Goal: Task Accomplishment & Management: Complete application form

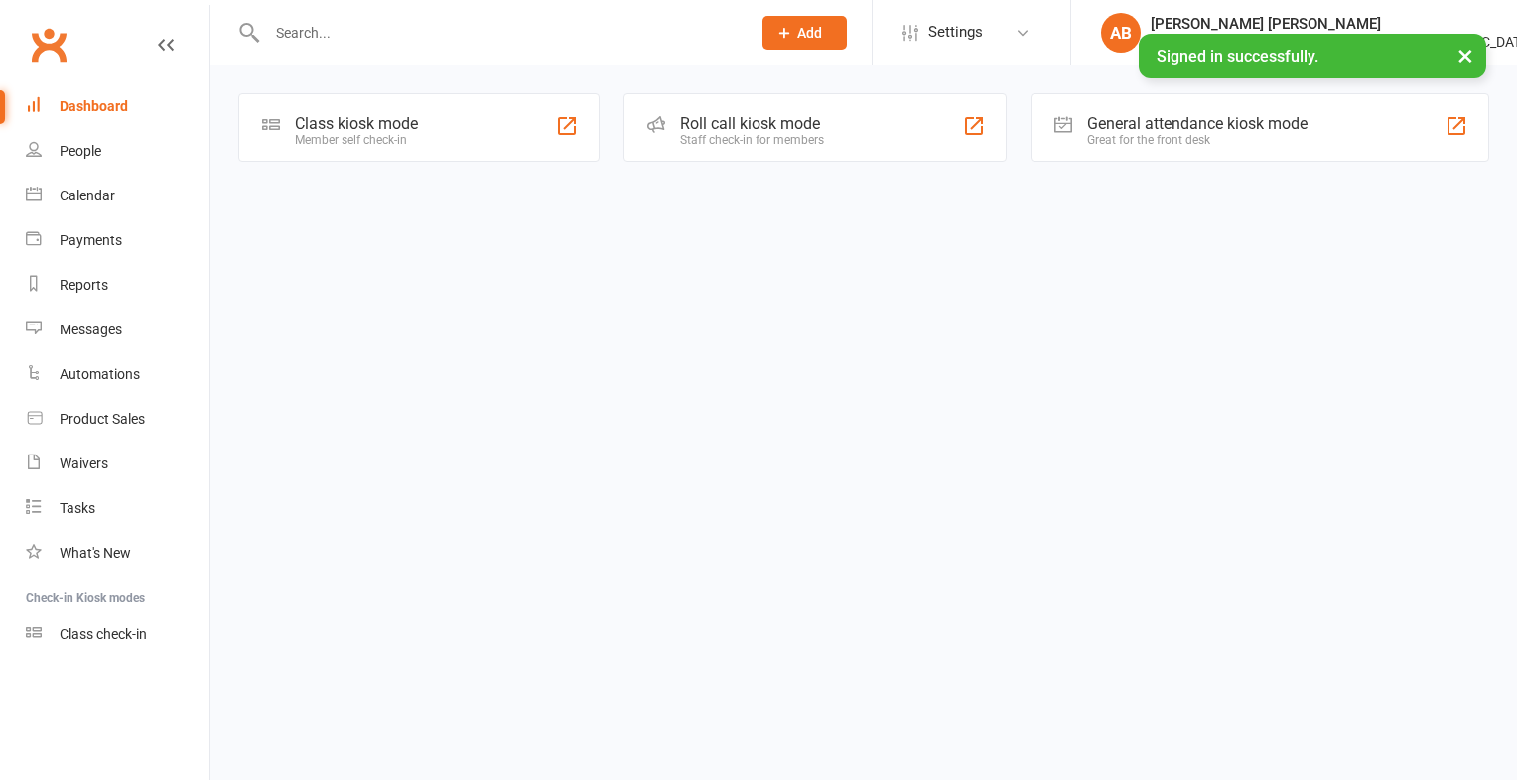
click at [325, 14] on div at bounding box center [487, 32] width 498 height 65
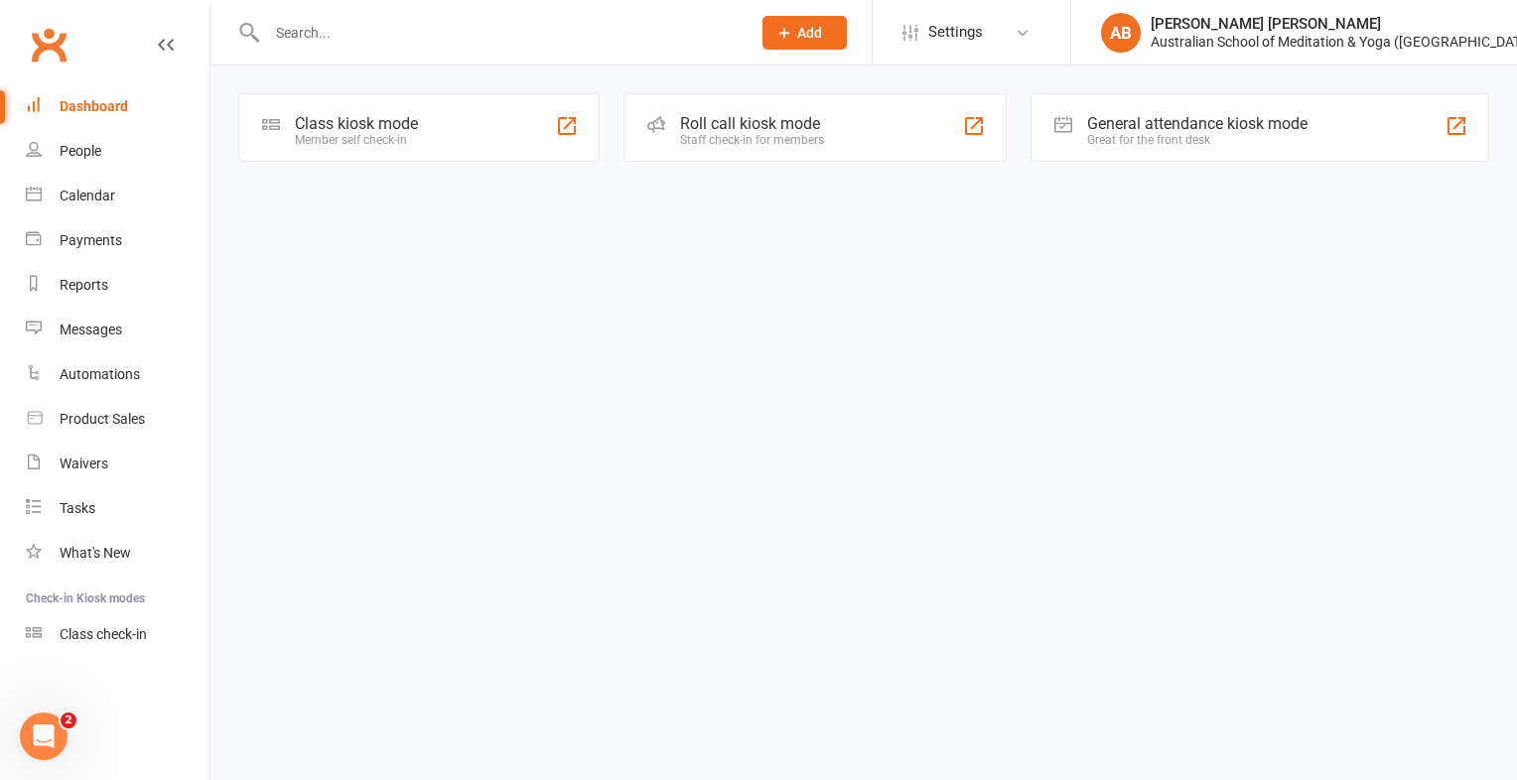
click at [382, 22] on input "text" at bounding box center [498, 33] width 475 height 28
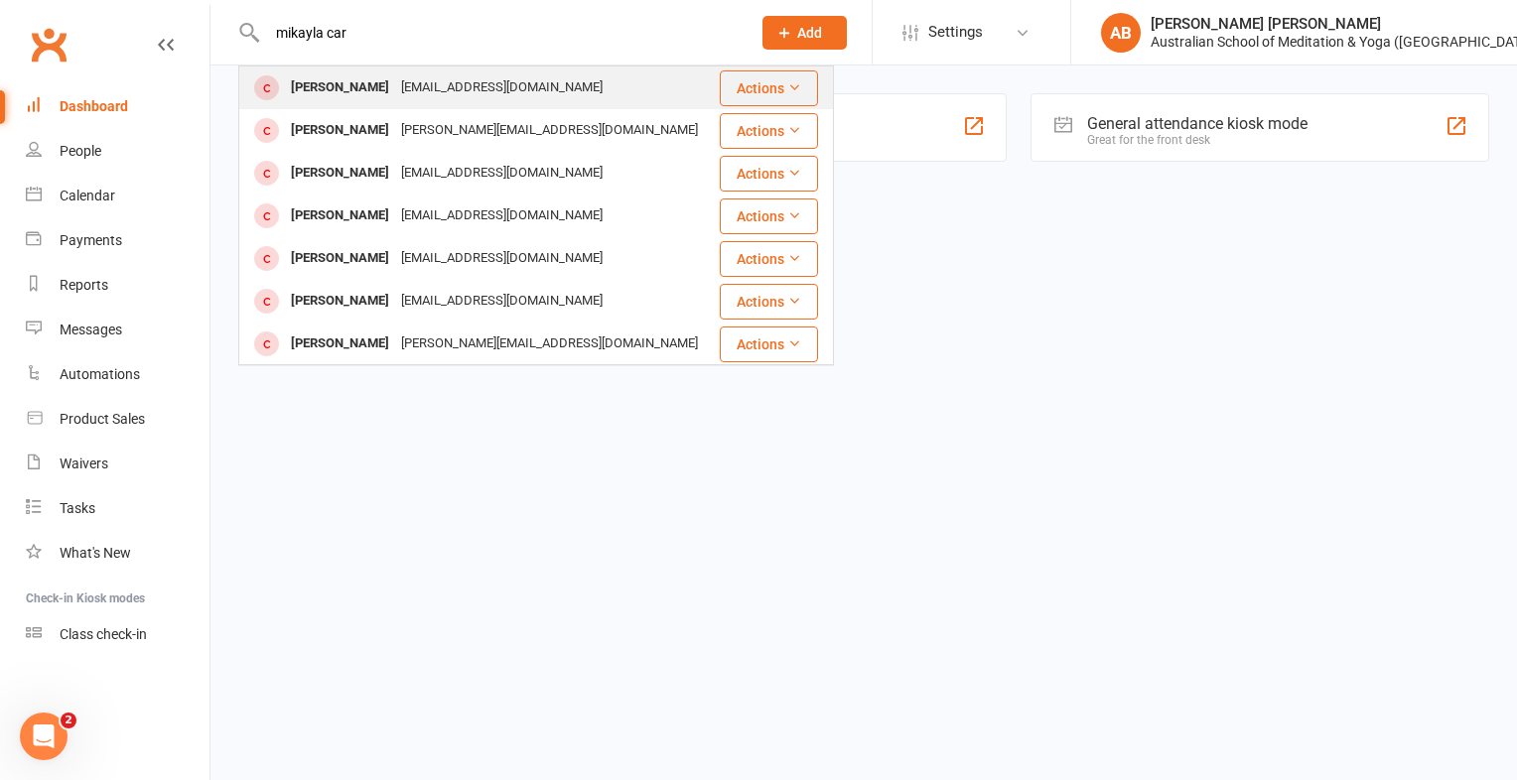
type input "mikayla car"
click at [345, 80] on div "[PERSON_NAME]" at bounding box center [340, 87] width 110 height 29
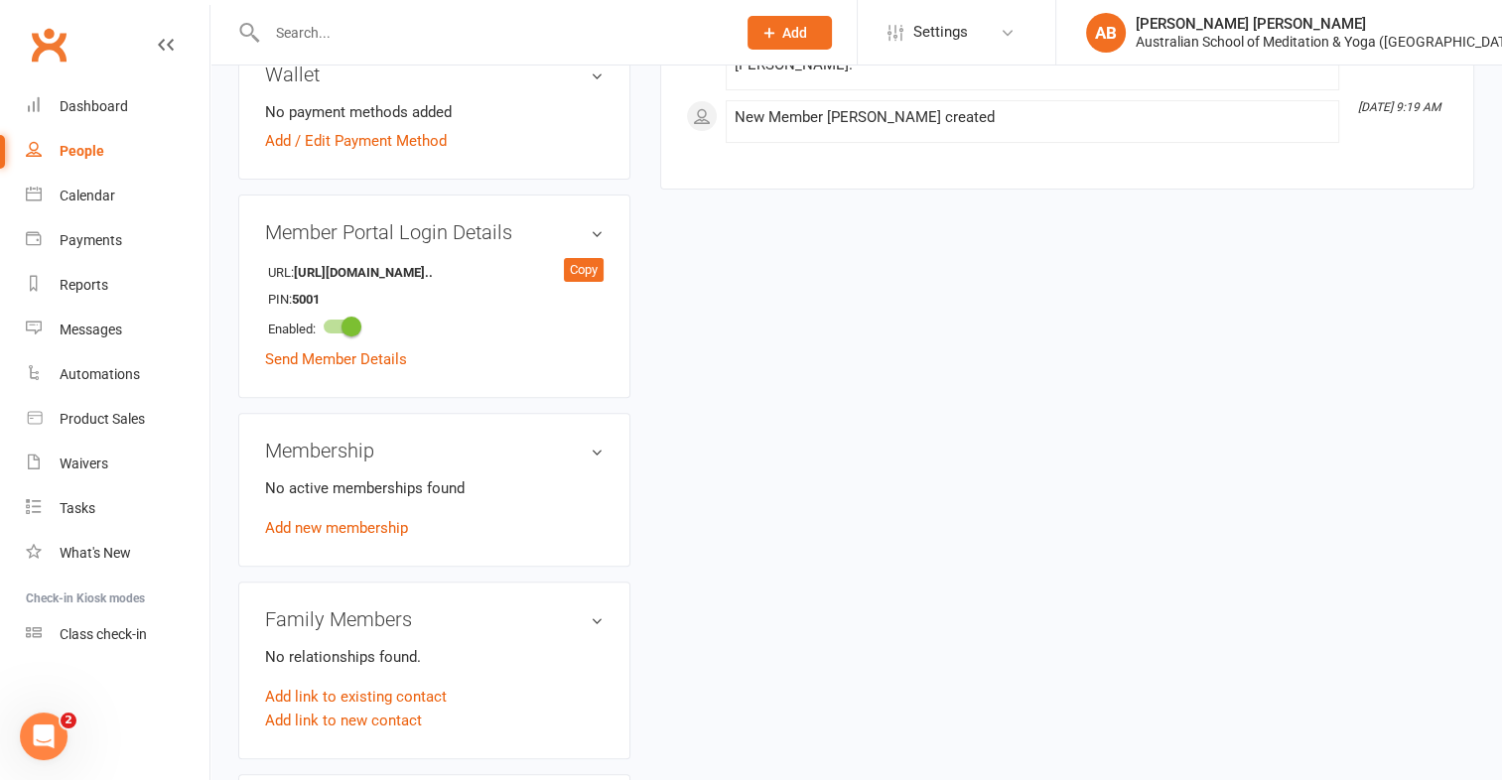
scroll to position [668, 0]
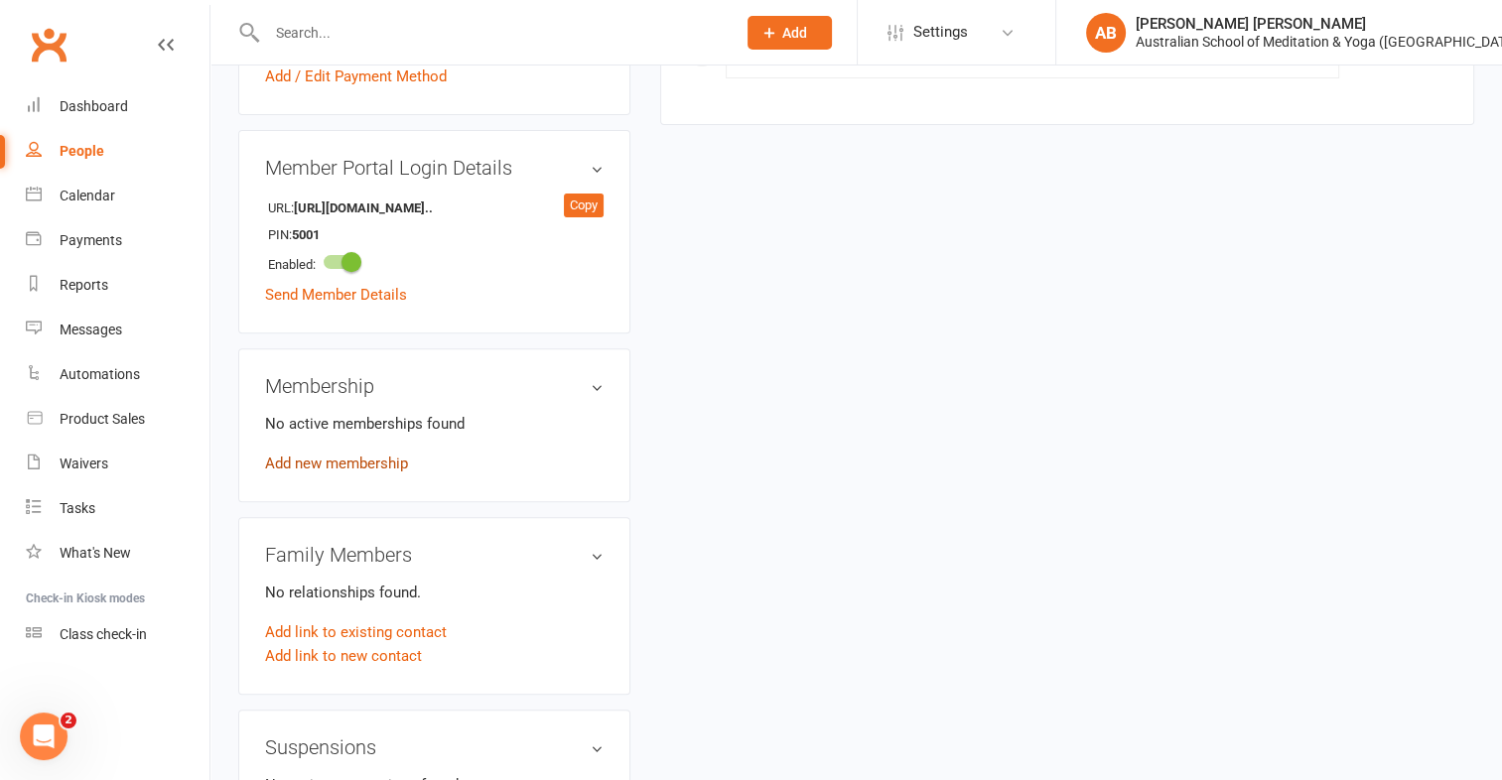
click at [389, 463] on link "Add new membership" at bounding box center [336, 464] width 143 height 18
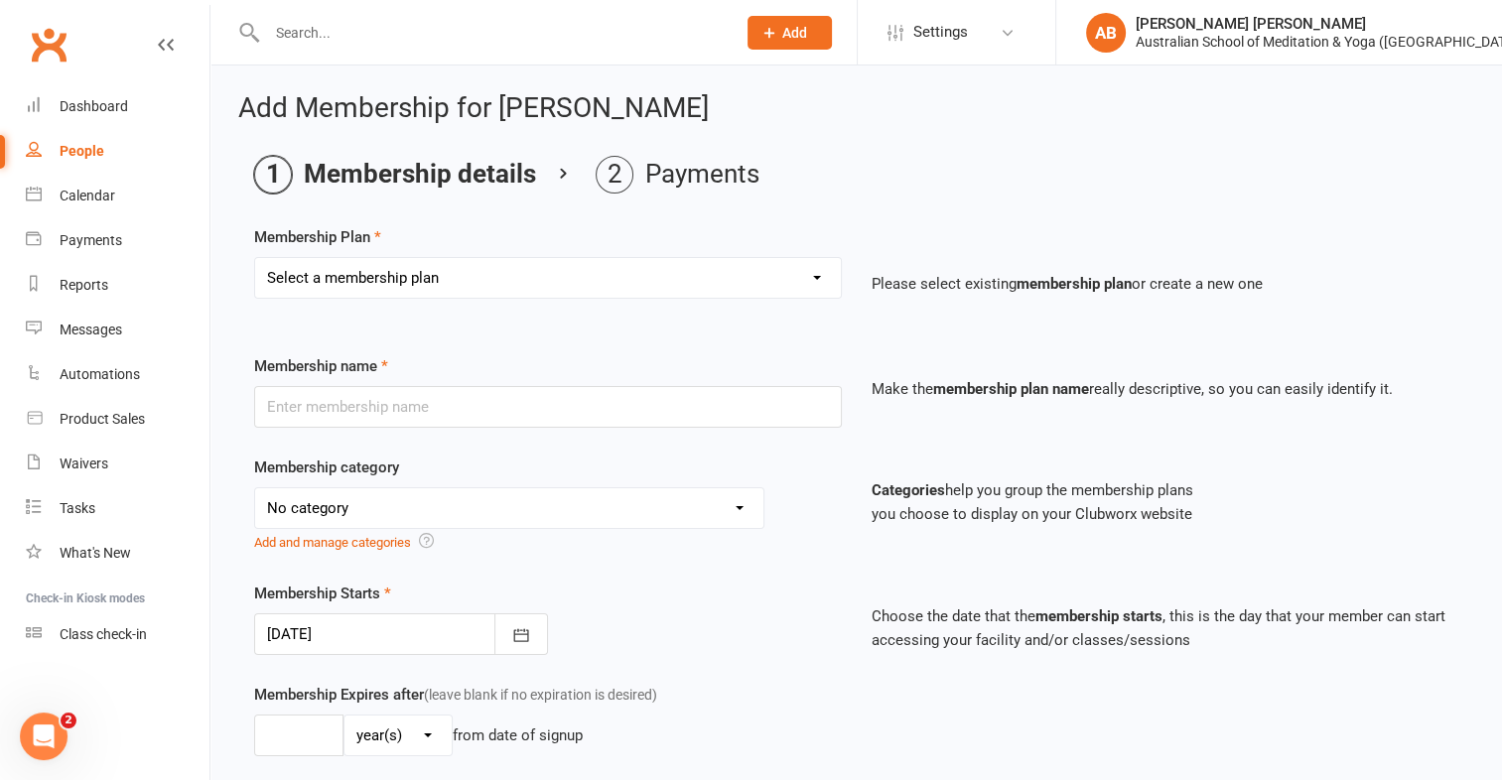
click at [822, 285] on select "Select a membership plan First Time Intro Offer (1 month Unlimited Meditation &…" at bounding box center [548, 278] width 586 height 40
select select "5"
click at [255, 258] on select "Select a membership plan First Time Intro Offer (1 month Unlimited Meditation &…" at bounding box center [548, 278] width 586 height 40
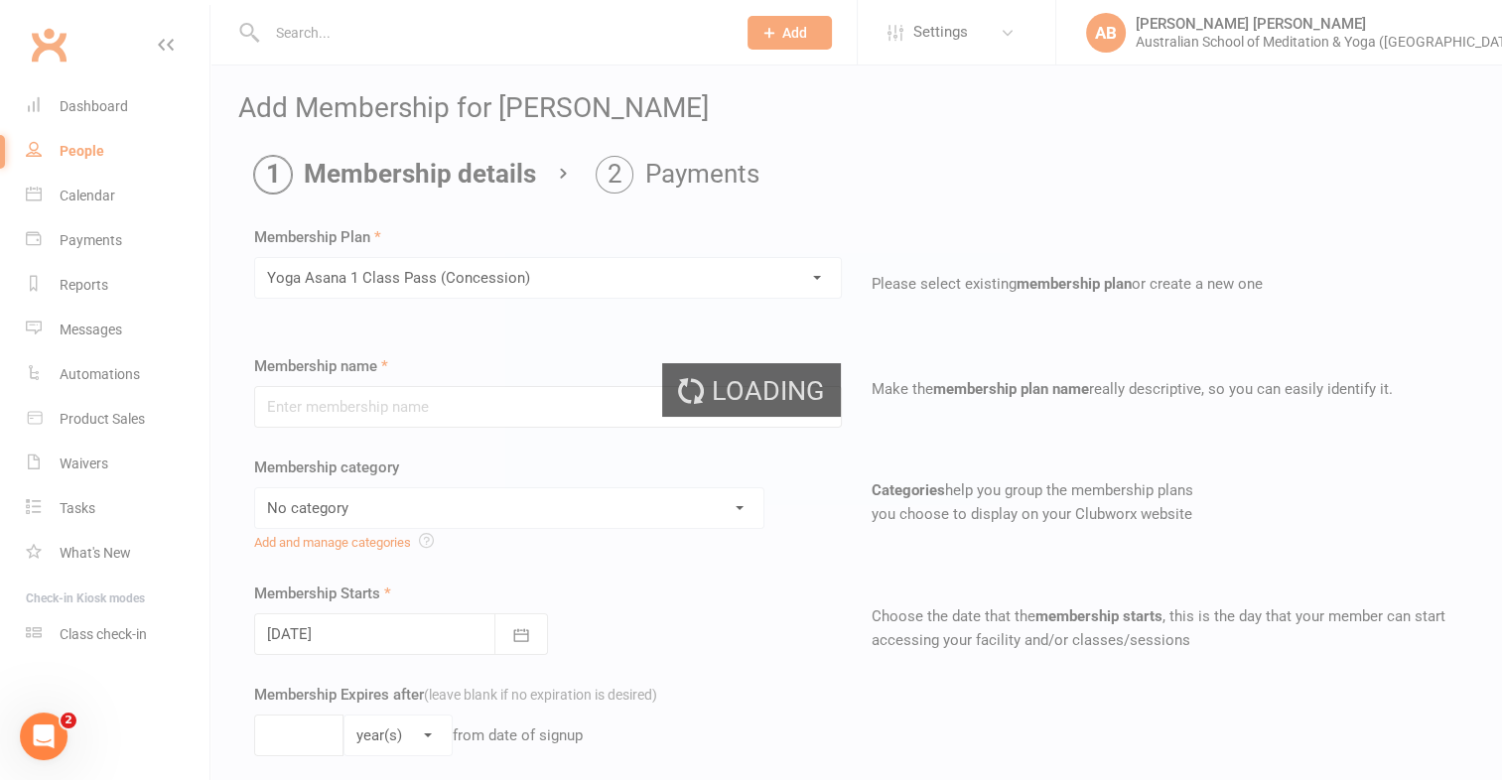
type input "Yoga Asana 1 Class Pass (Concession)"
select select "4"
type input "3"
select select "2"
type input "1"
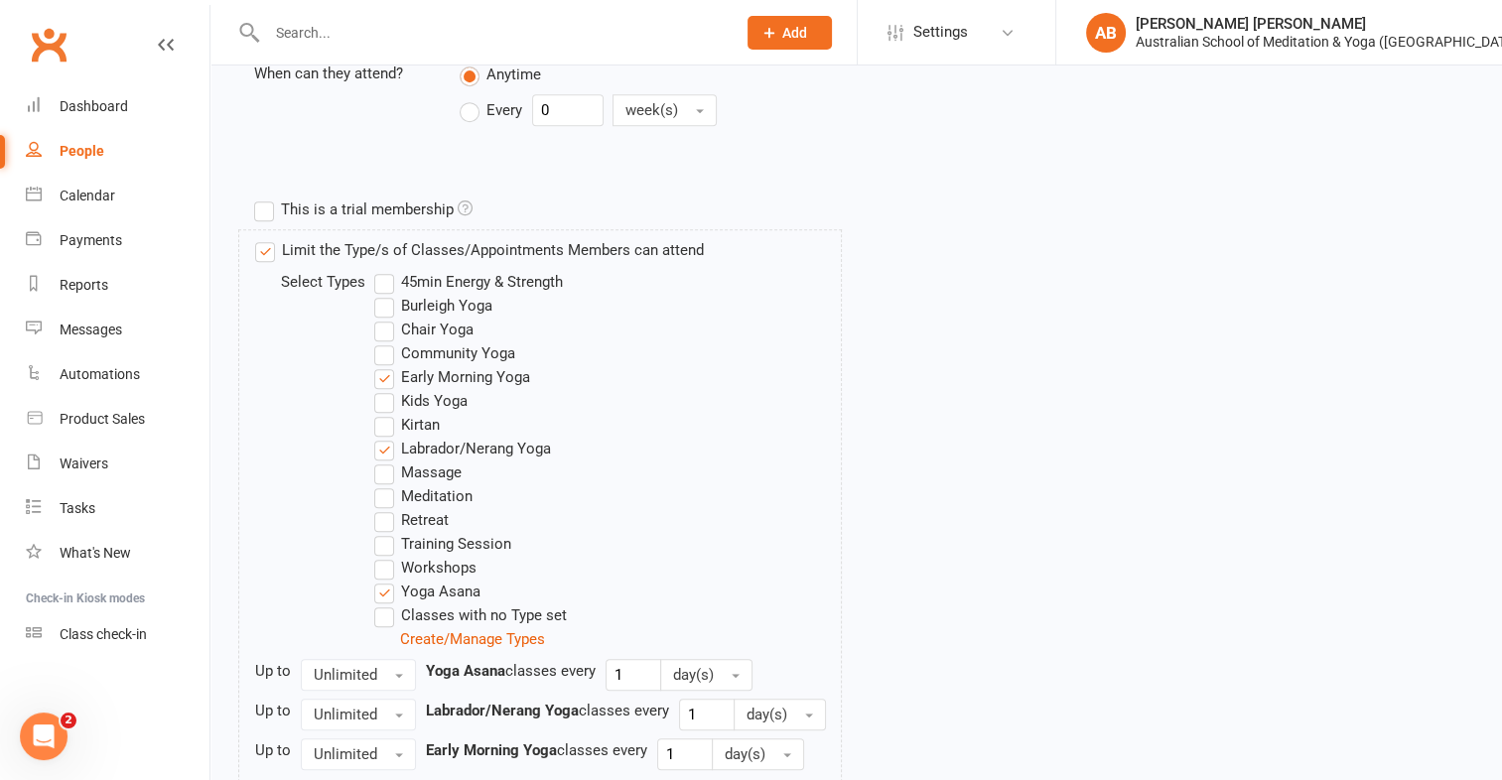
scroll to position [993, 0]
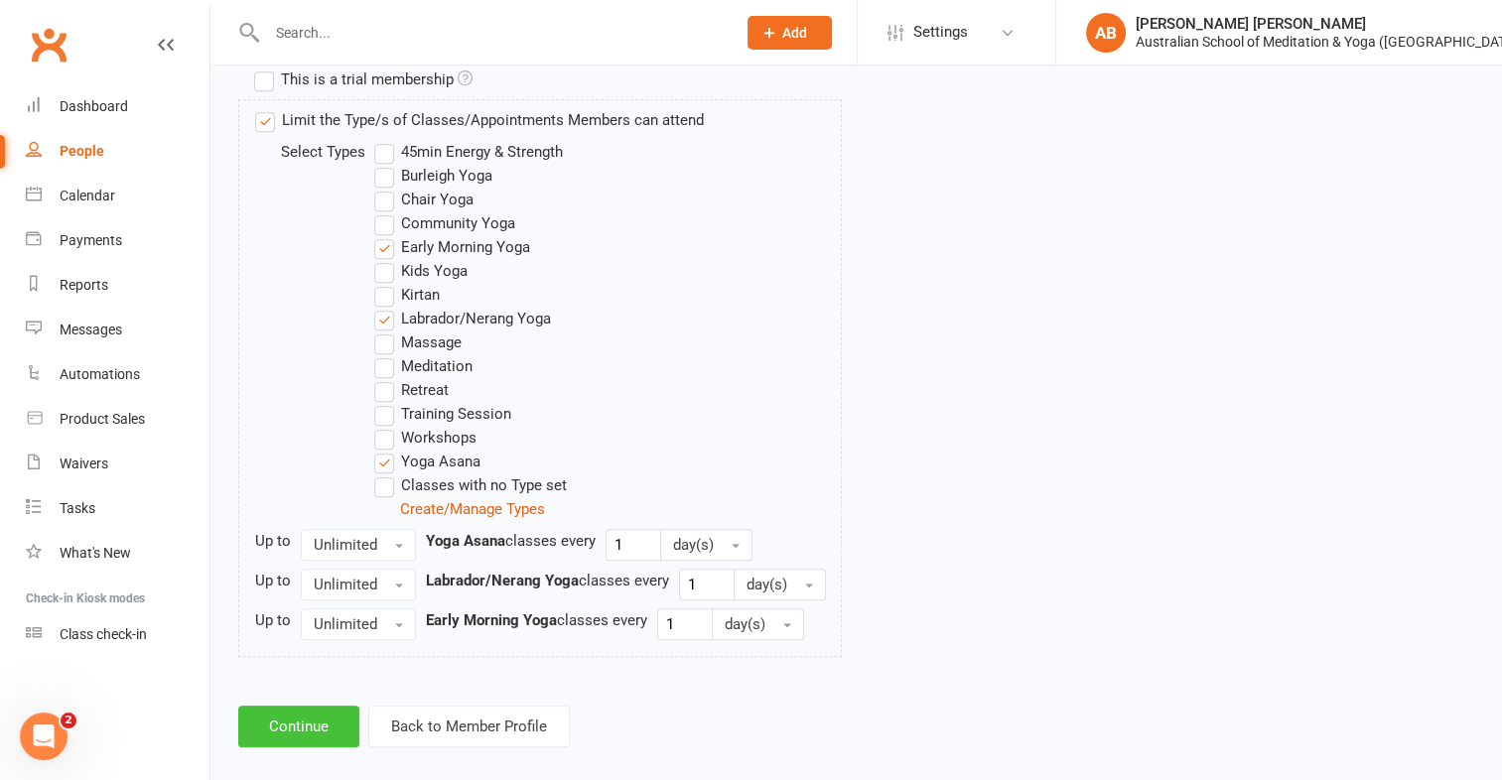
click at [278, 720] on button "Continue" at bounding box center [298, 727] width 121 height 42
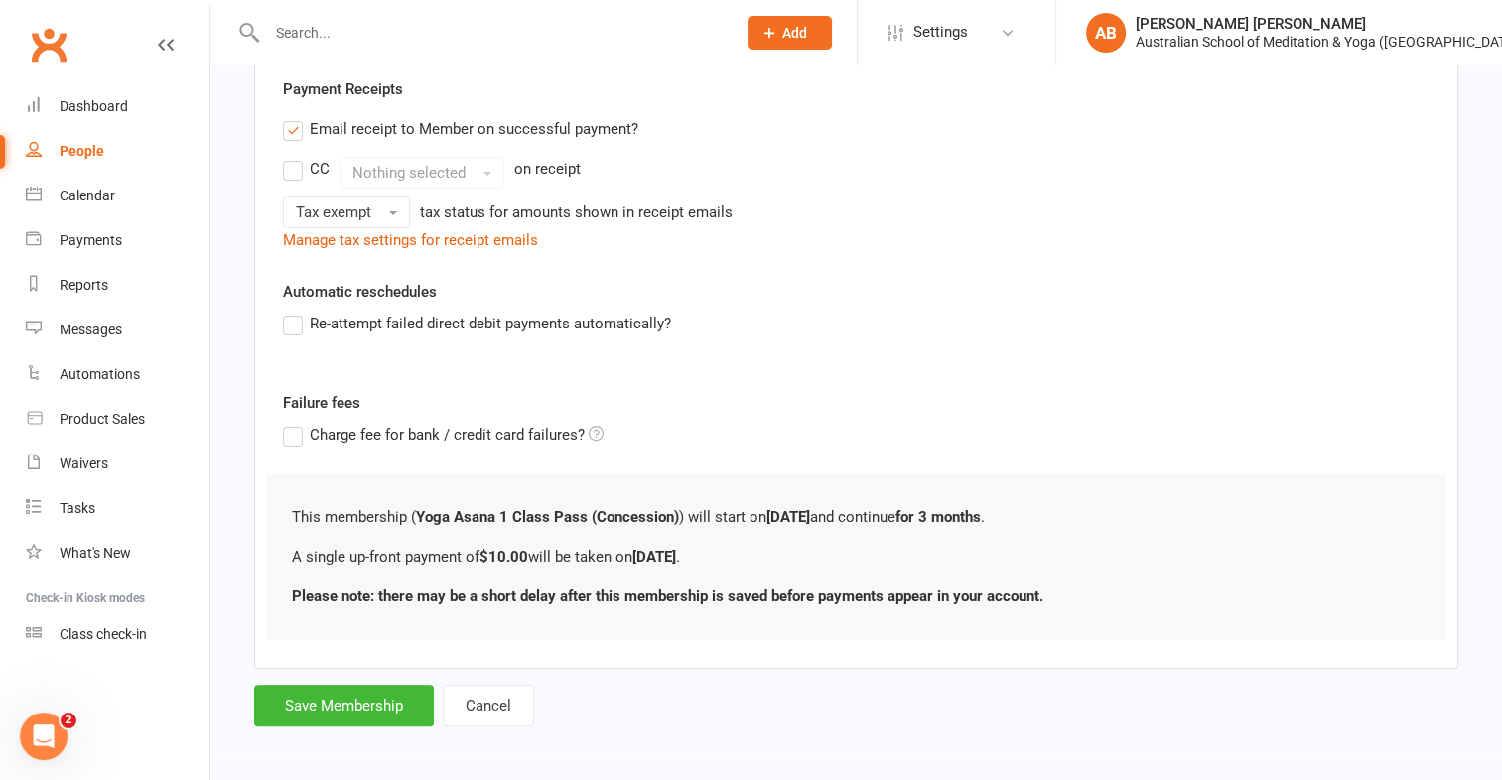
scroll to position [377, 0]
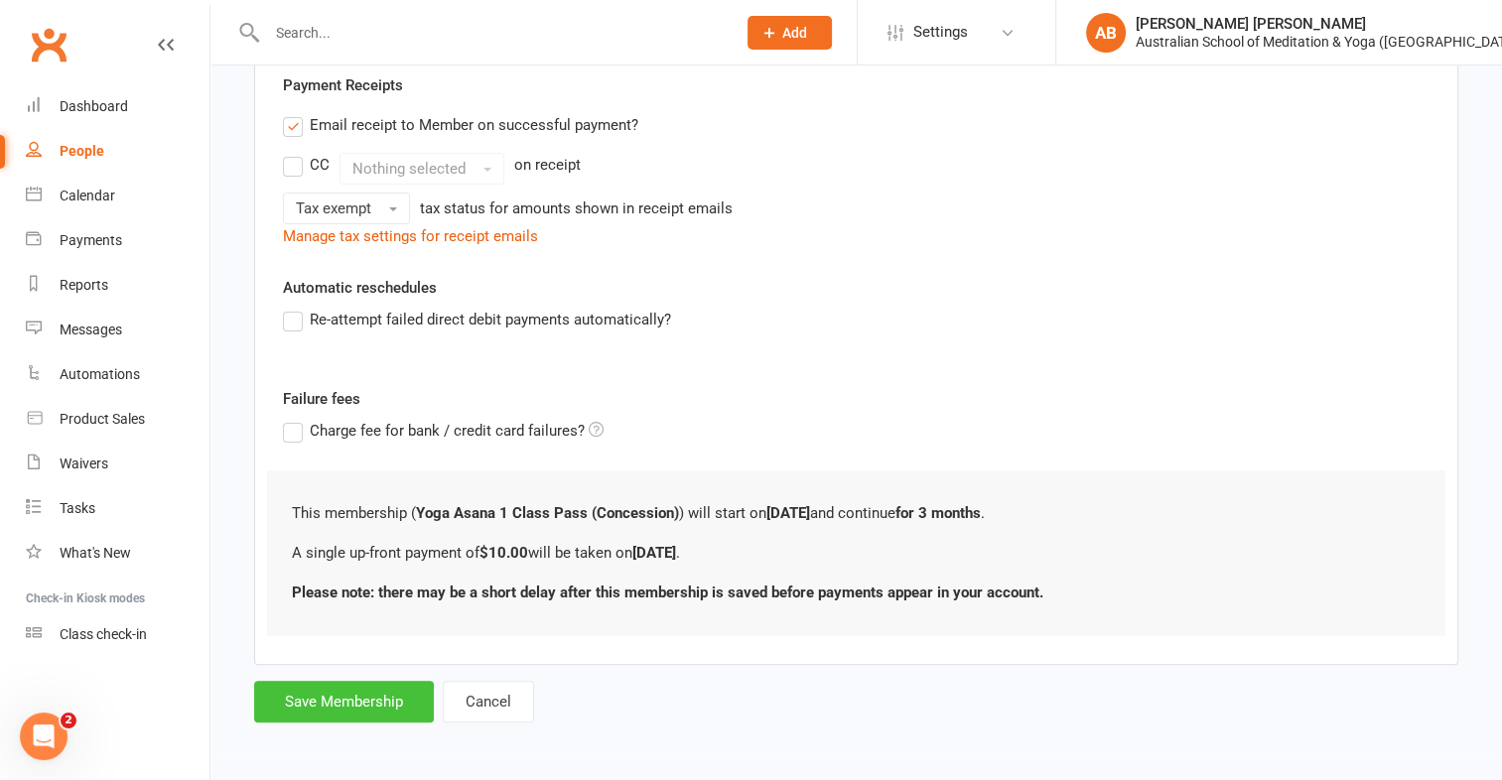
click at [369, 695] on button "Save Membership" at bounding box center [344, 702] width 180 height 42
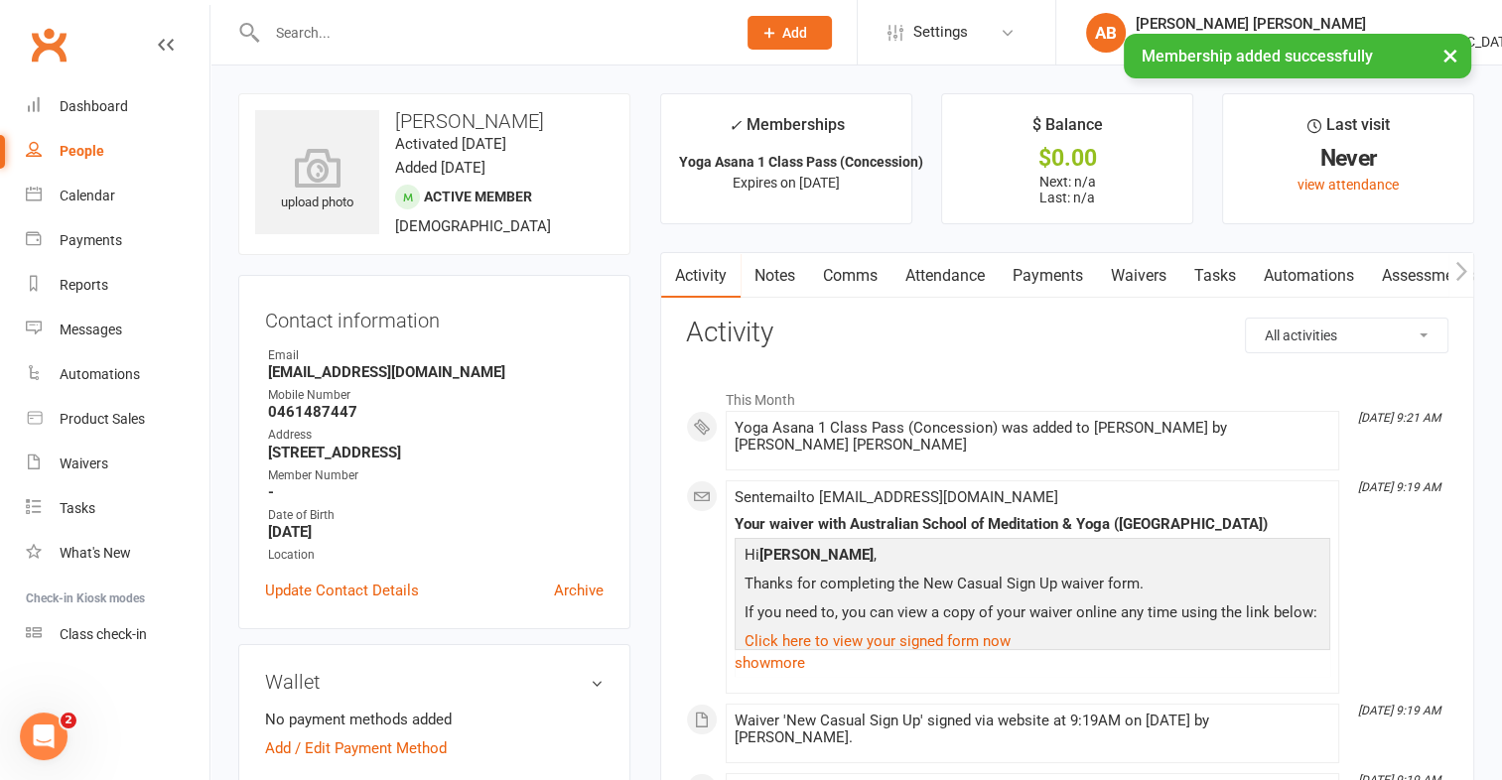
click at [1040, 266] on link "Payments" at bounding box center [1047, 276] width 98 height 46
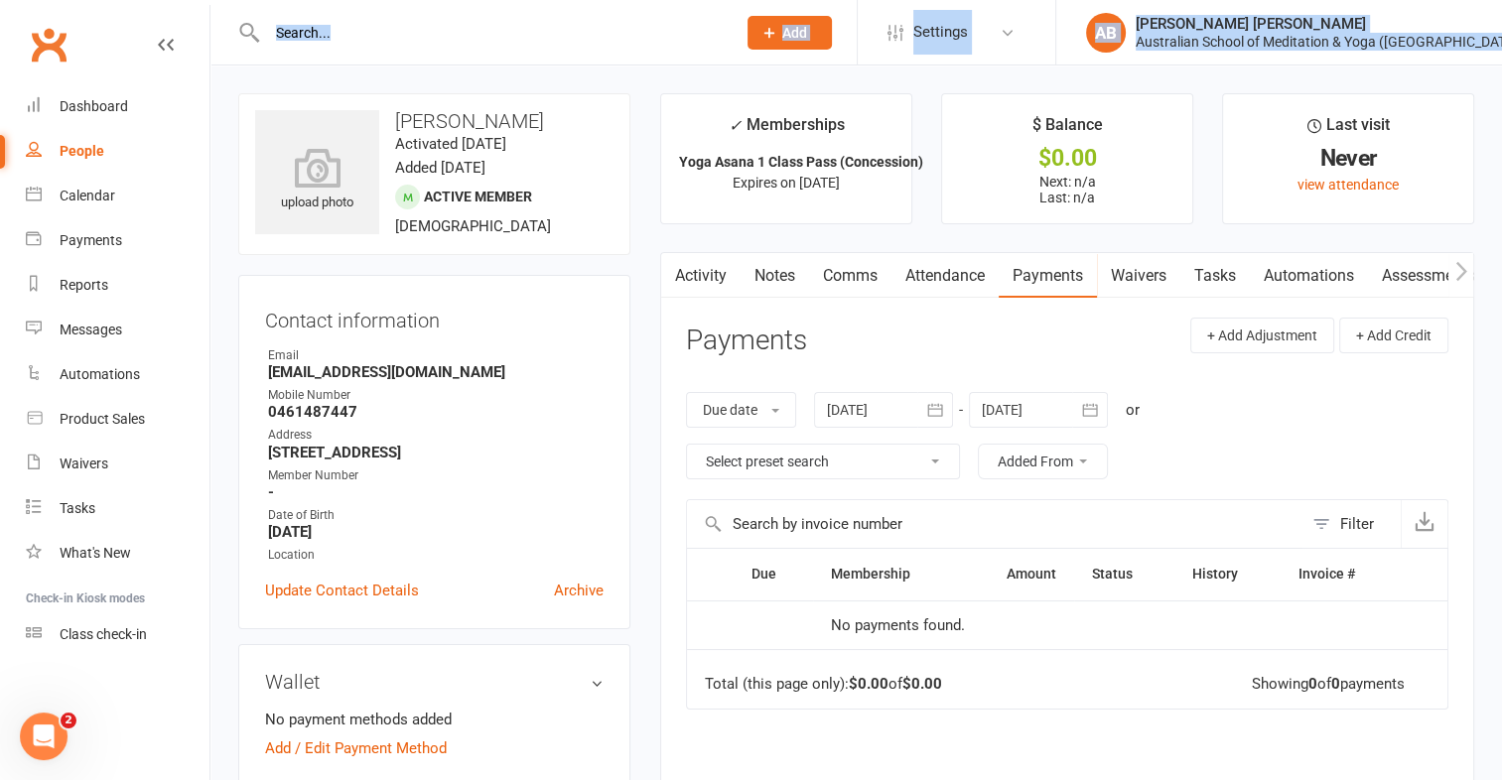
drag, startPoint x: 147, startPoint y: 32, endPoint x: 97, endPoint y: -5, distance: 61.7
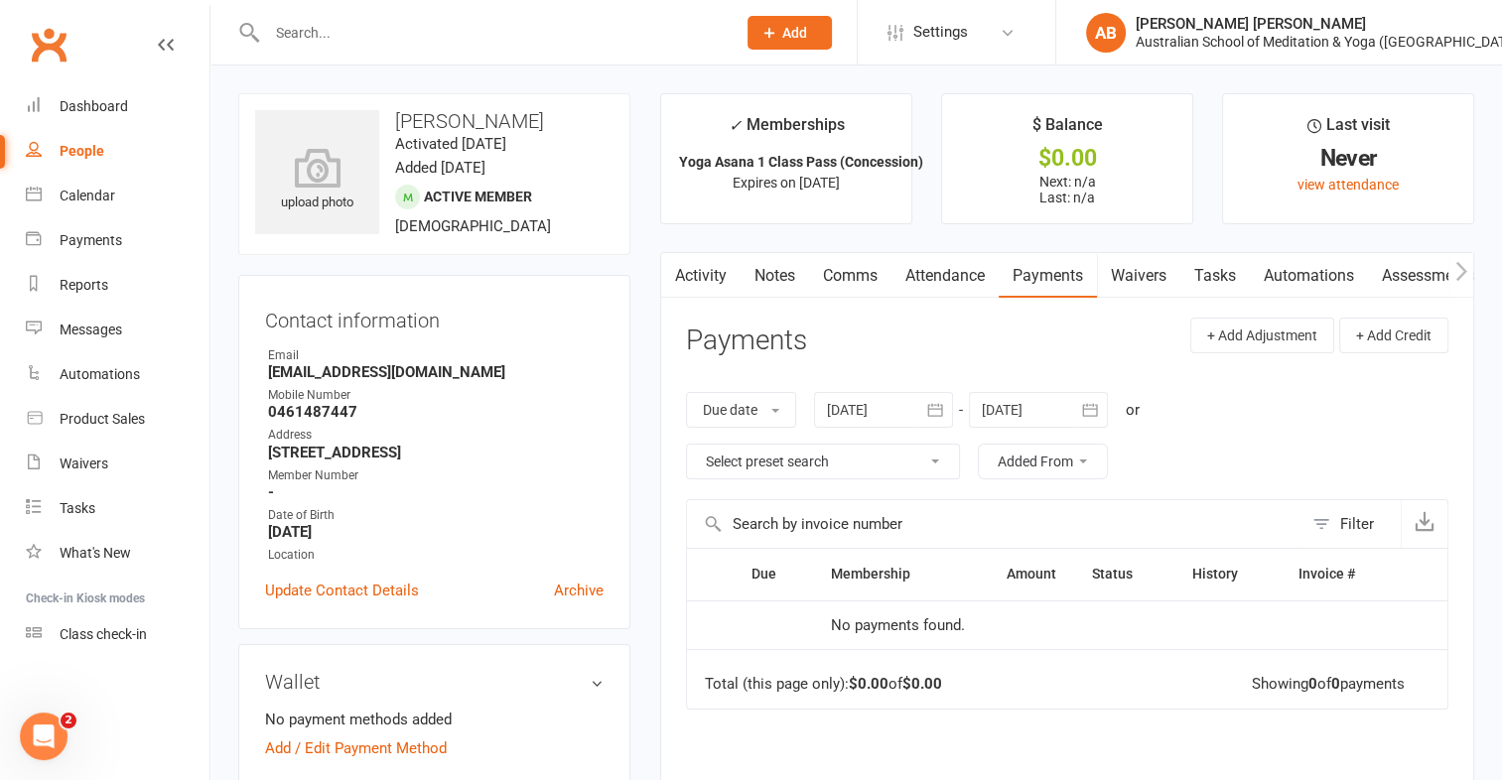
click at [1041, 272] on link "Payments" at bounding box center [1047, 276] width 98 height 46
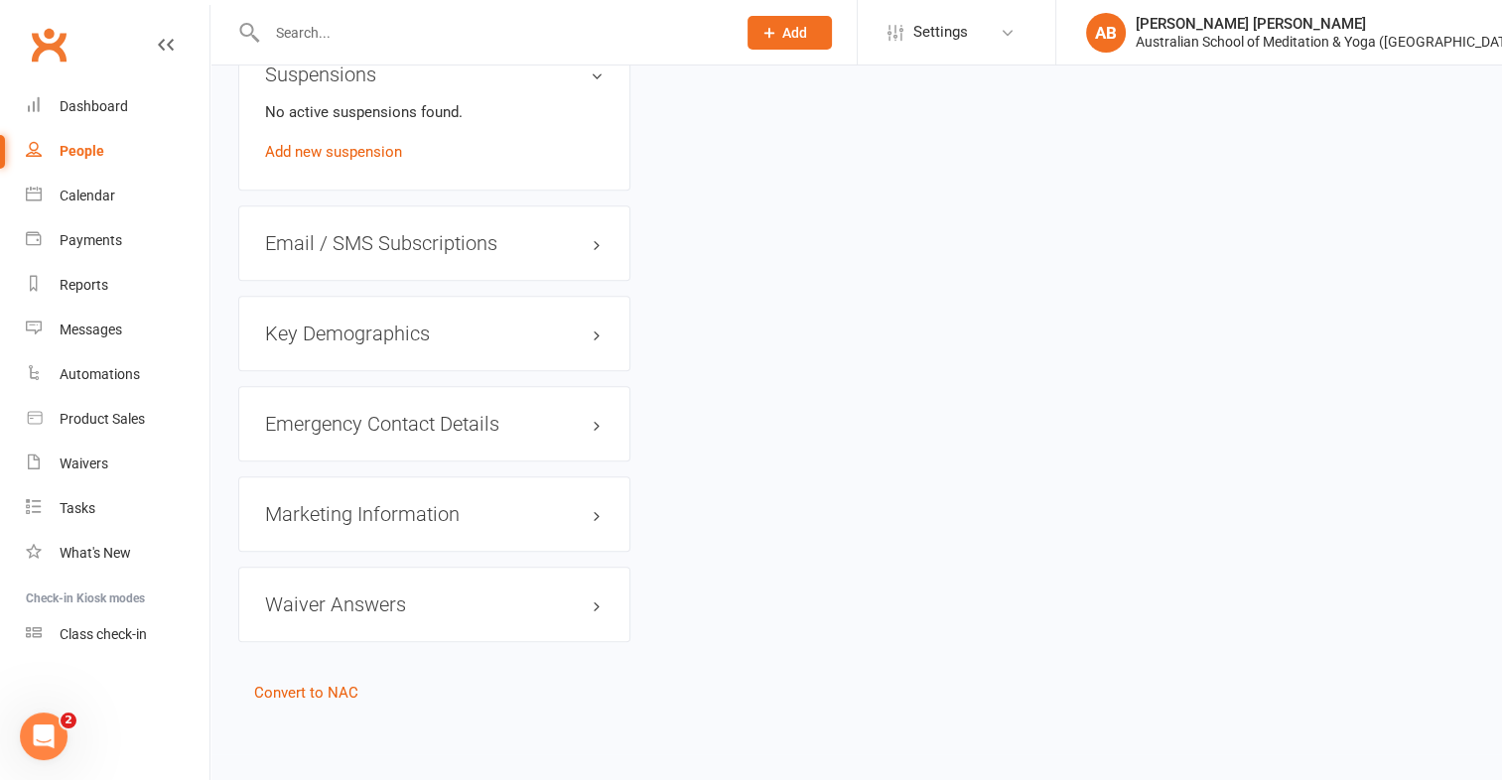
scroll to position [911, 0]
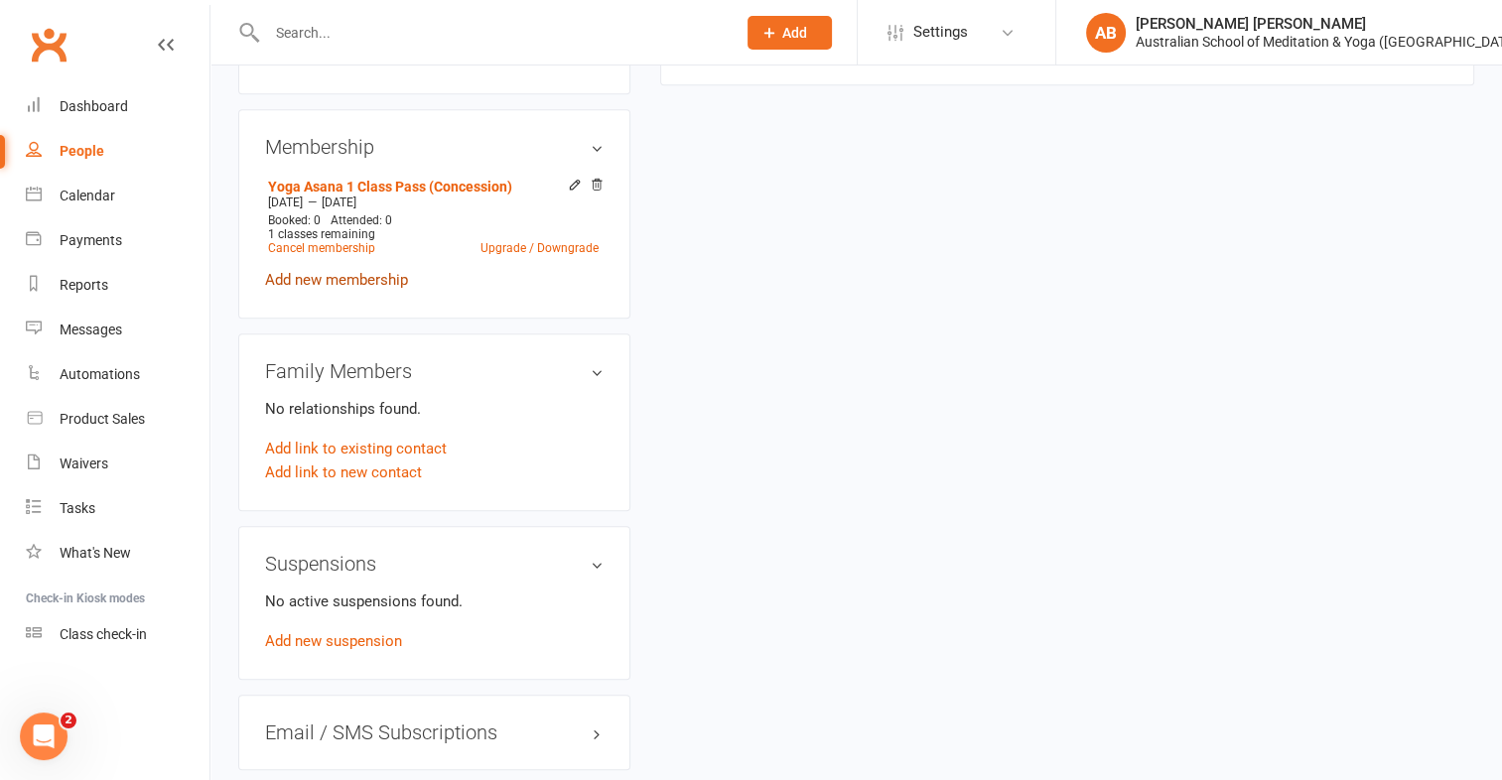
click at [388, 286] on link "Add new membership" at bounding box center [336, 280] width 143 height 18
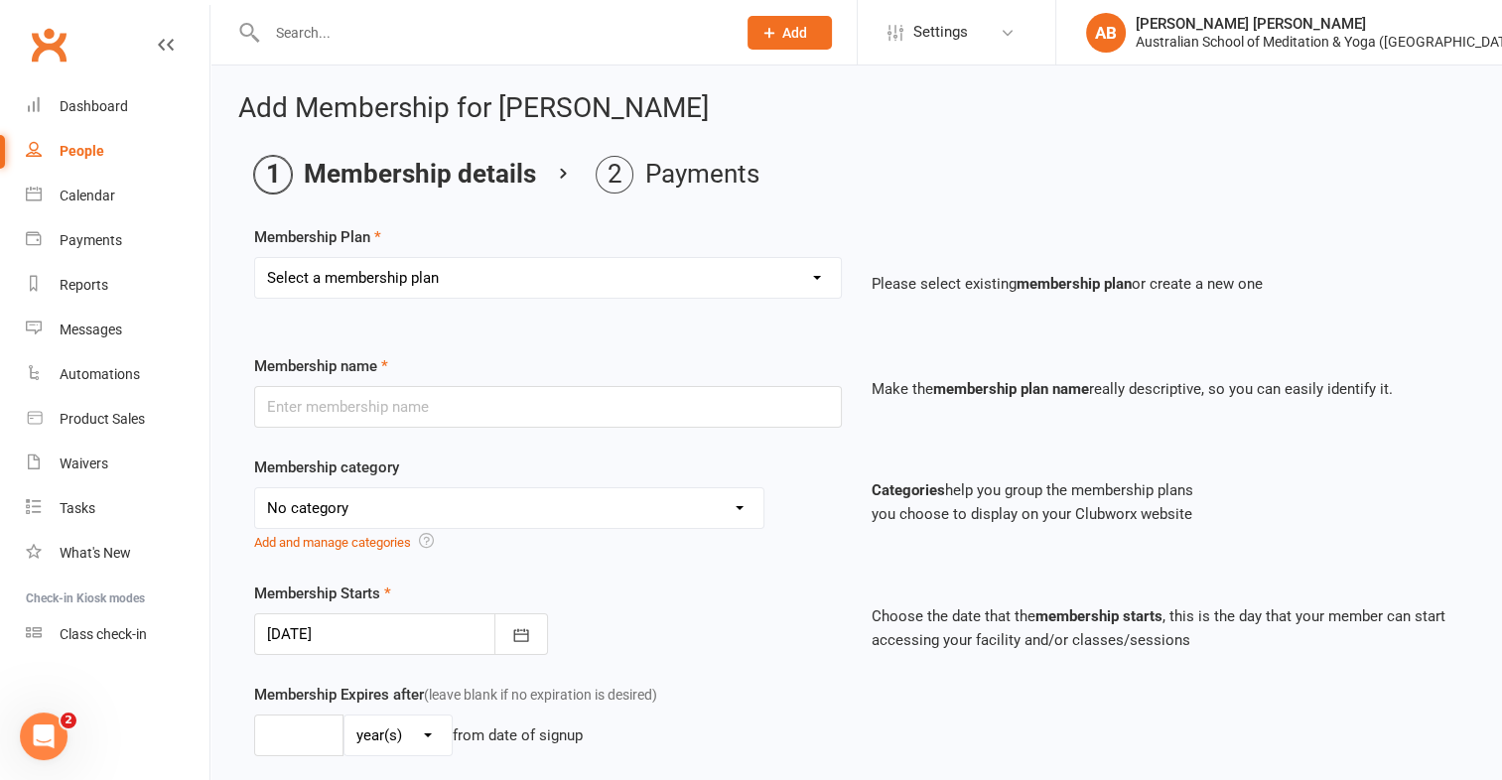
click at [816, 288] on select "Select a membership plan First Time Intro Offer (1 month Unlimited Meditation &…" at bounding box center [548, 278] width 586 height 40
select select "5"
click at [255, 258] on select "Select a membership plan First Time Intro Offer (1 month Unlimited Meditation &…" at bounding box center [548, 278] width 586 height 40
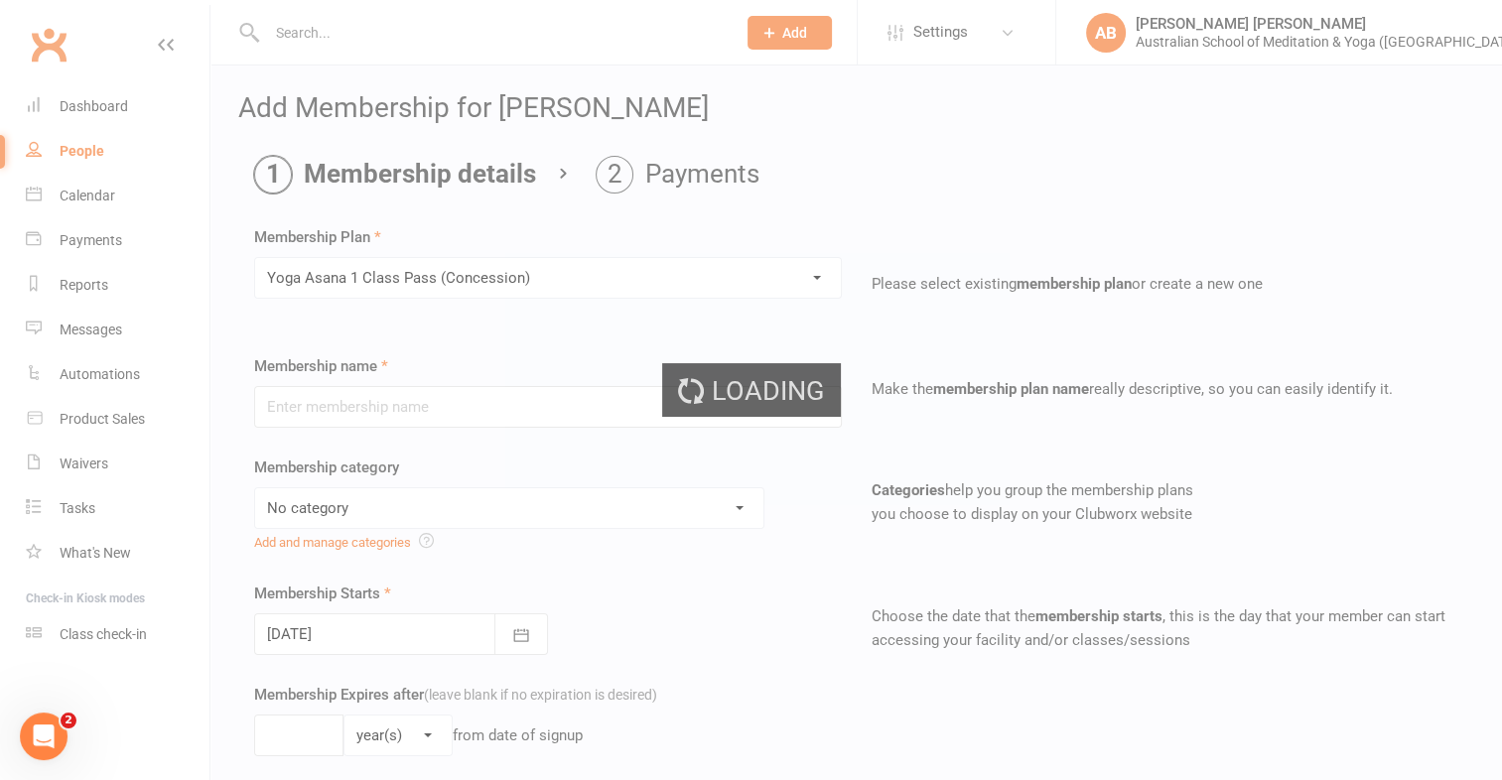
type input "Yoga Asana 1 Class Pass (Concession)"
select select "4"
type input "3"
select select "2"
type input "1"
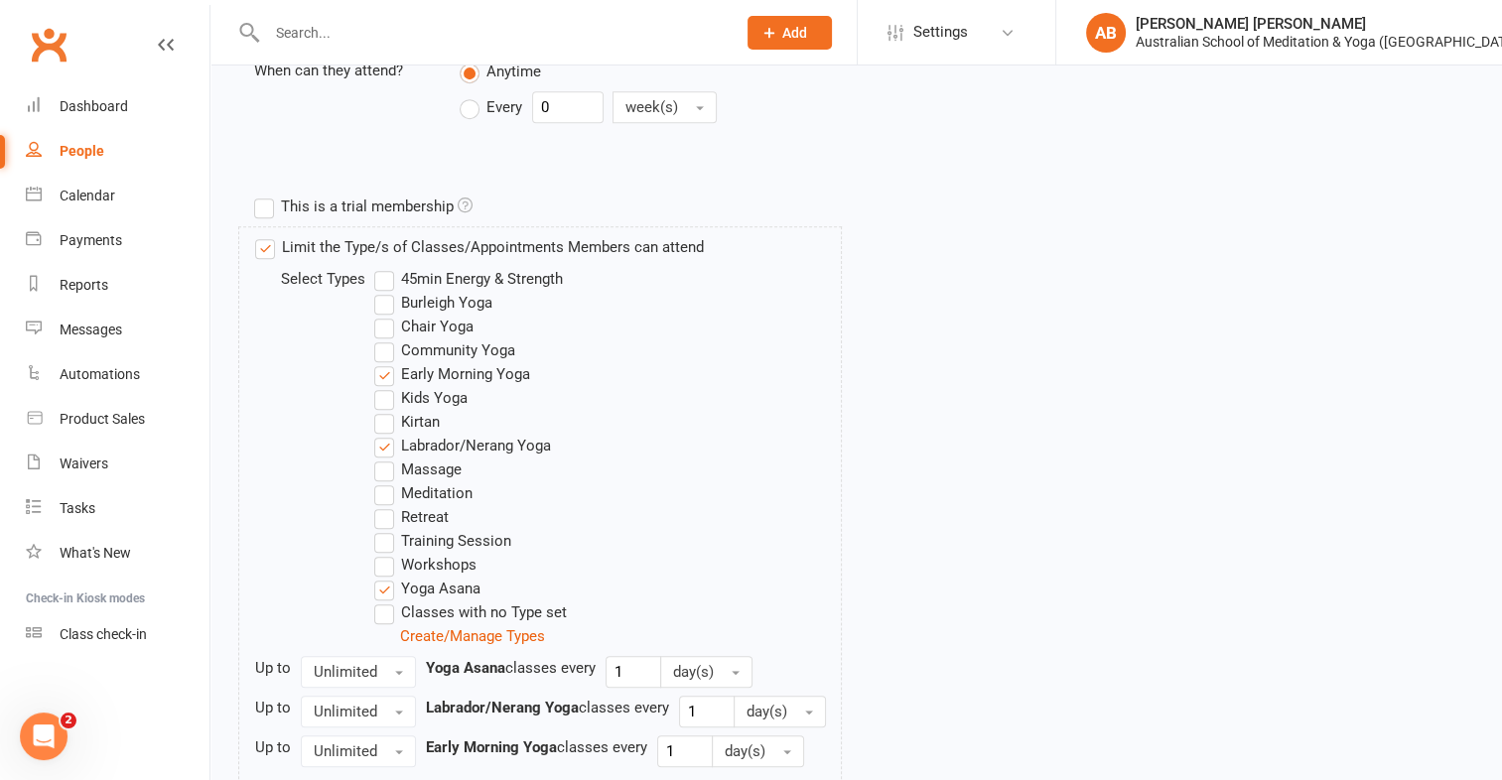
scroll to position [1012, 0]
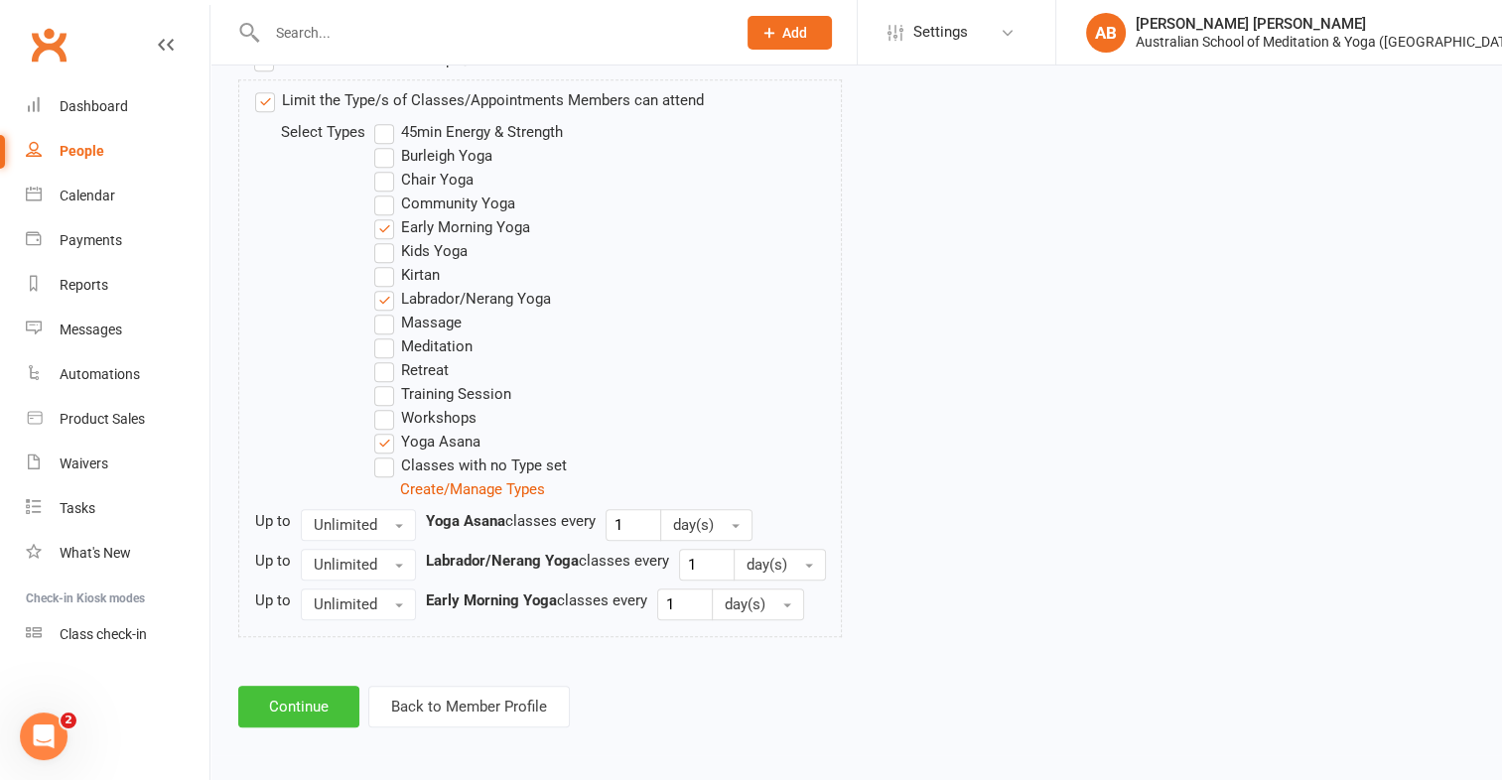
click at [288, 686] on button "Continue" at bounding box center [298, 707] width 121 height 42
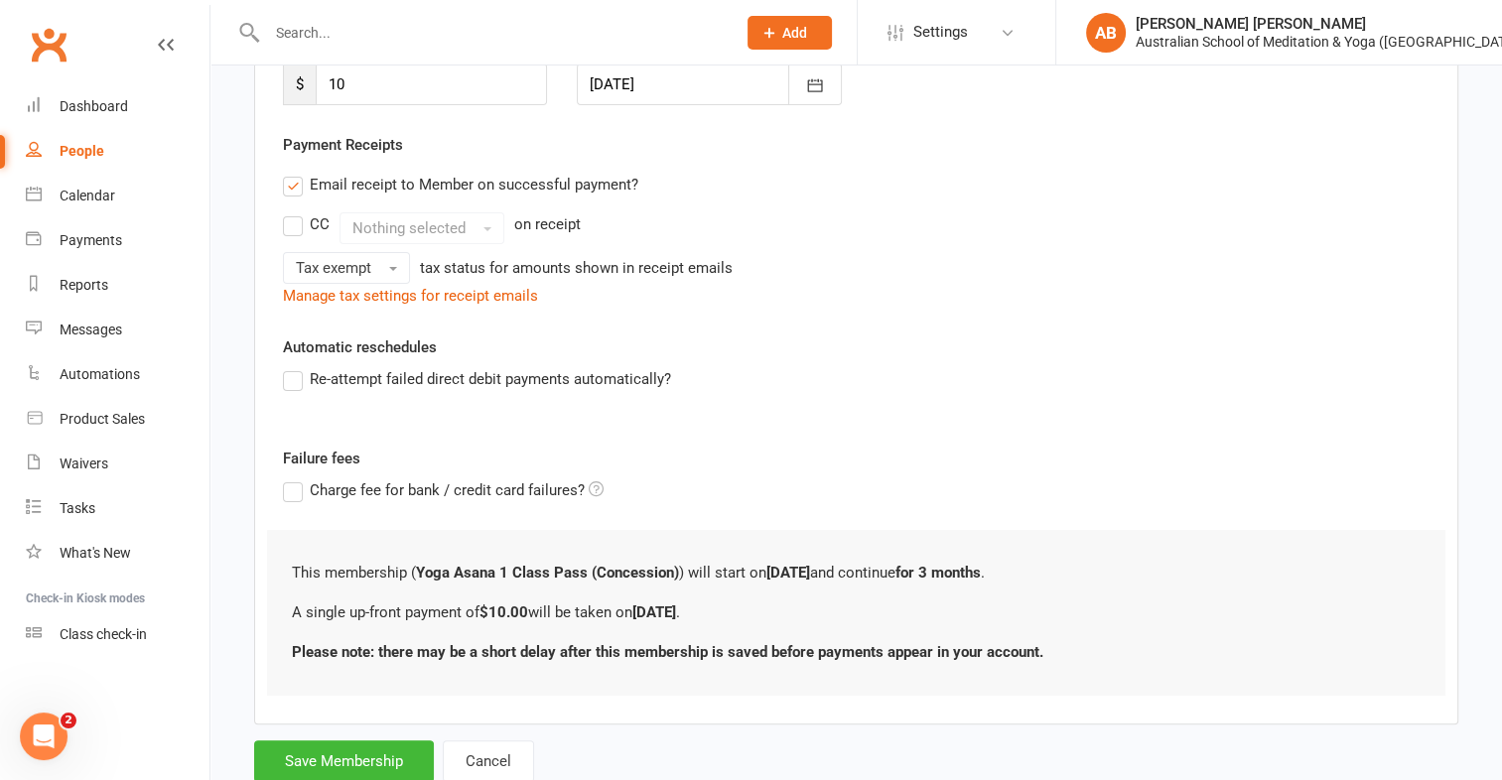
scroll to position [377, 0]
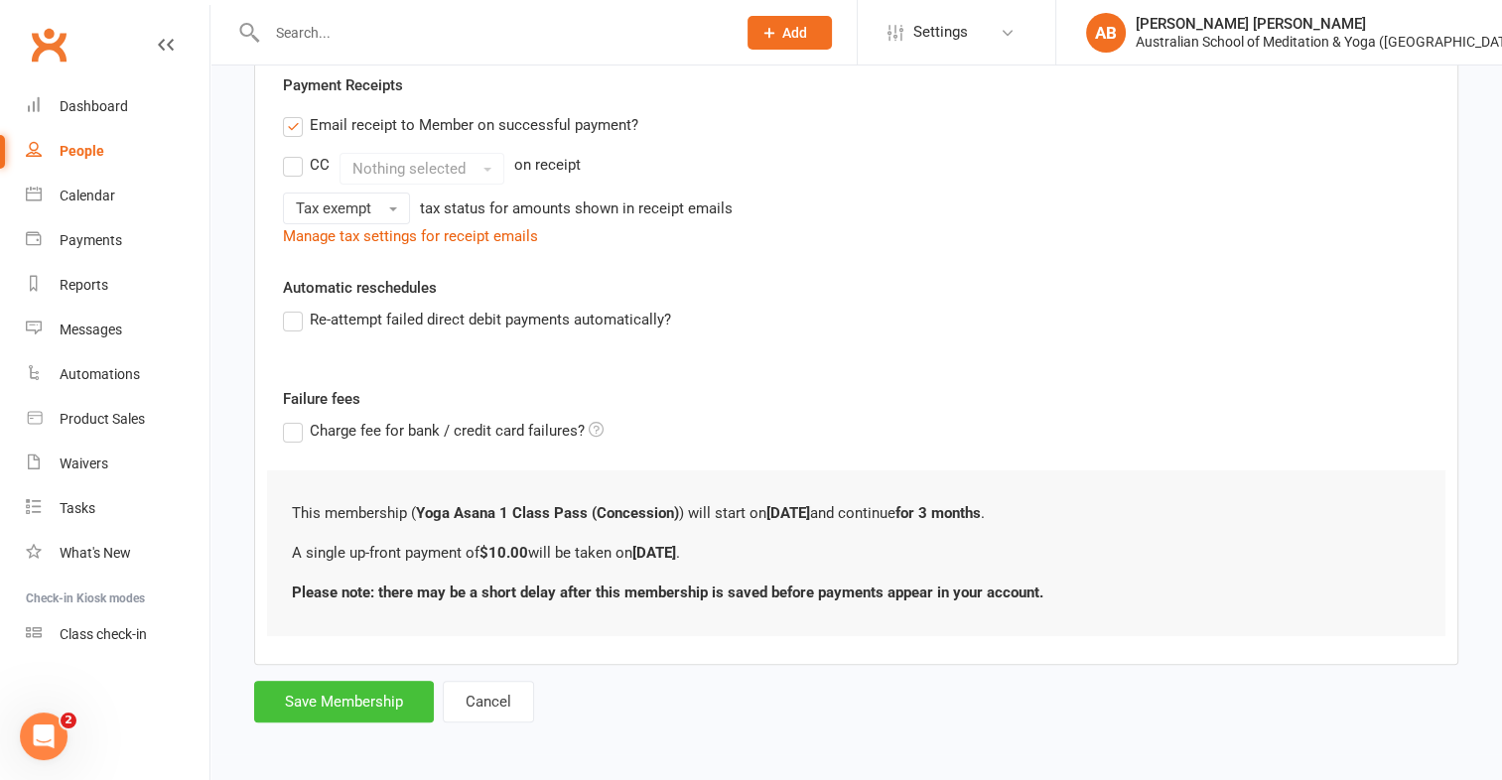
click at [324, 694] on button "Save Membership" at bounding box center [344, 702] width 180 height 42
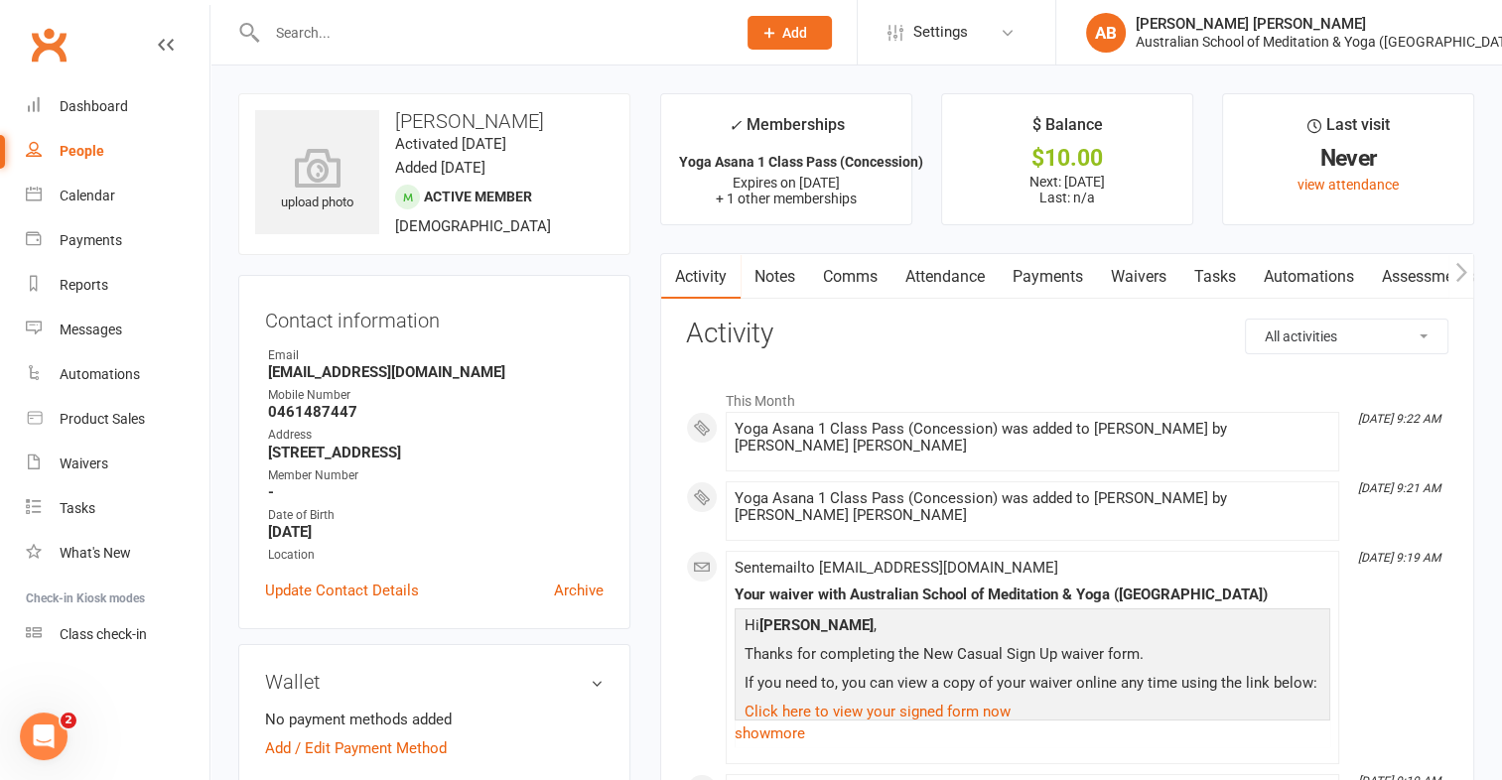
click at [1028, 279] on link "Payments" at bounding box center [1047, 277] width 98 height 46
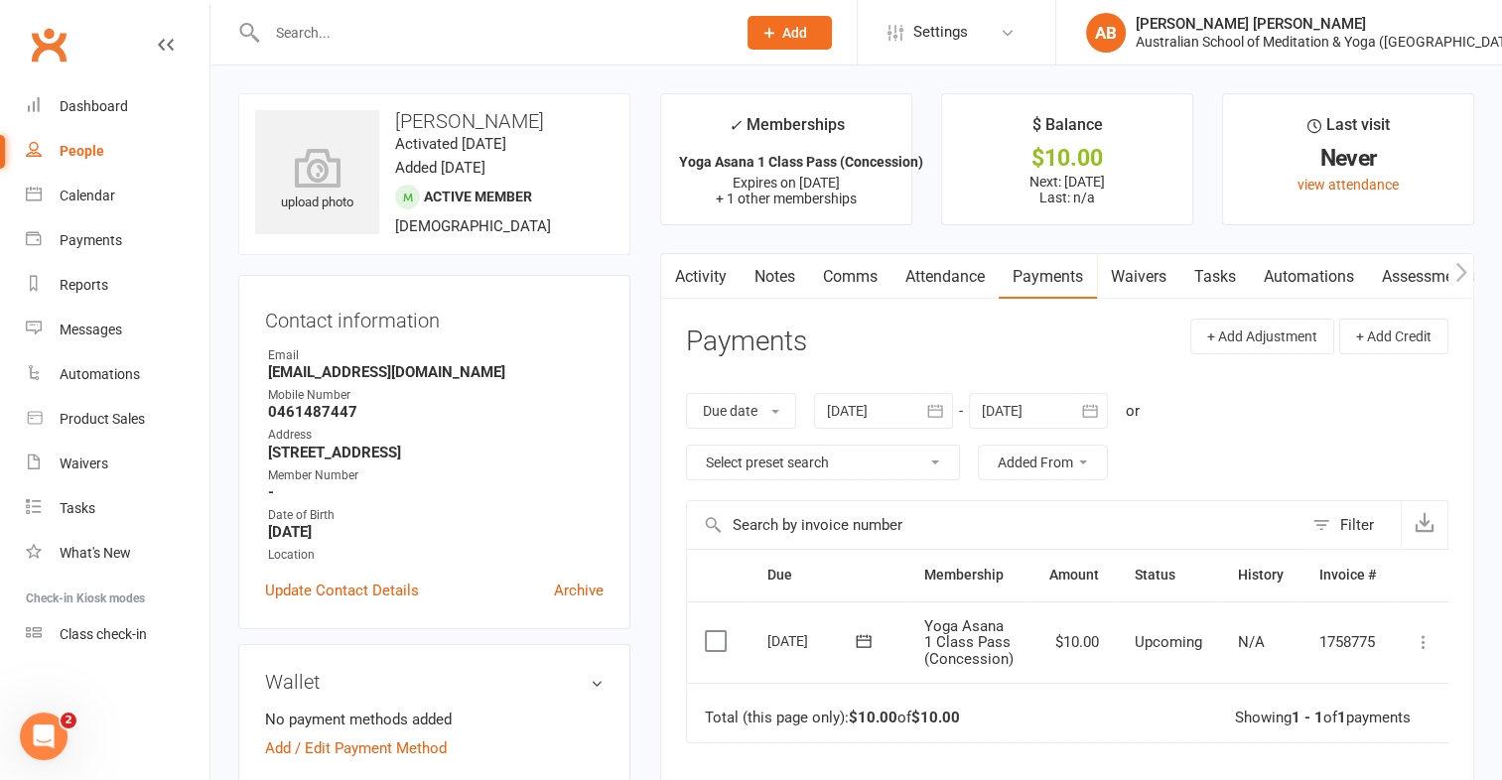
click at [1419, 639] on icon at bounding box center [1423, 642] width 20 height 20
click at [1341, 718] on link "Mark as Paid (POS)" at bounding box center [1336, 721] width 197 height 40
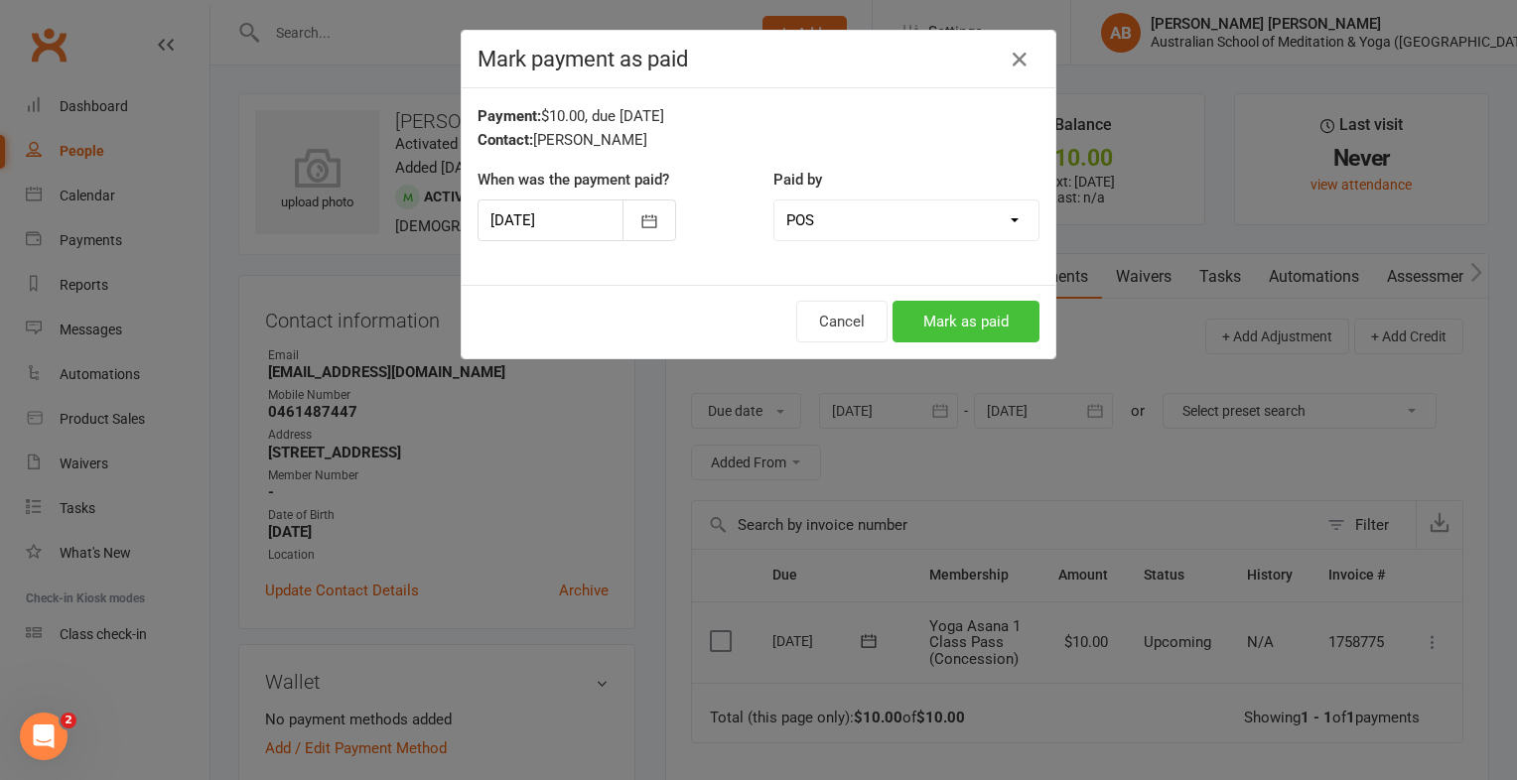
click at [963, 328] on button "Mark as paid" at bounding box center [965, 322] width 147 height 42
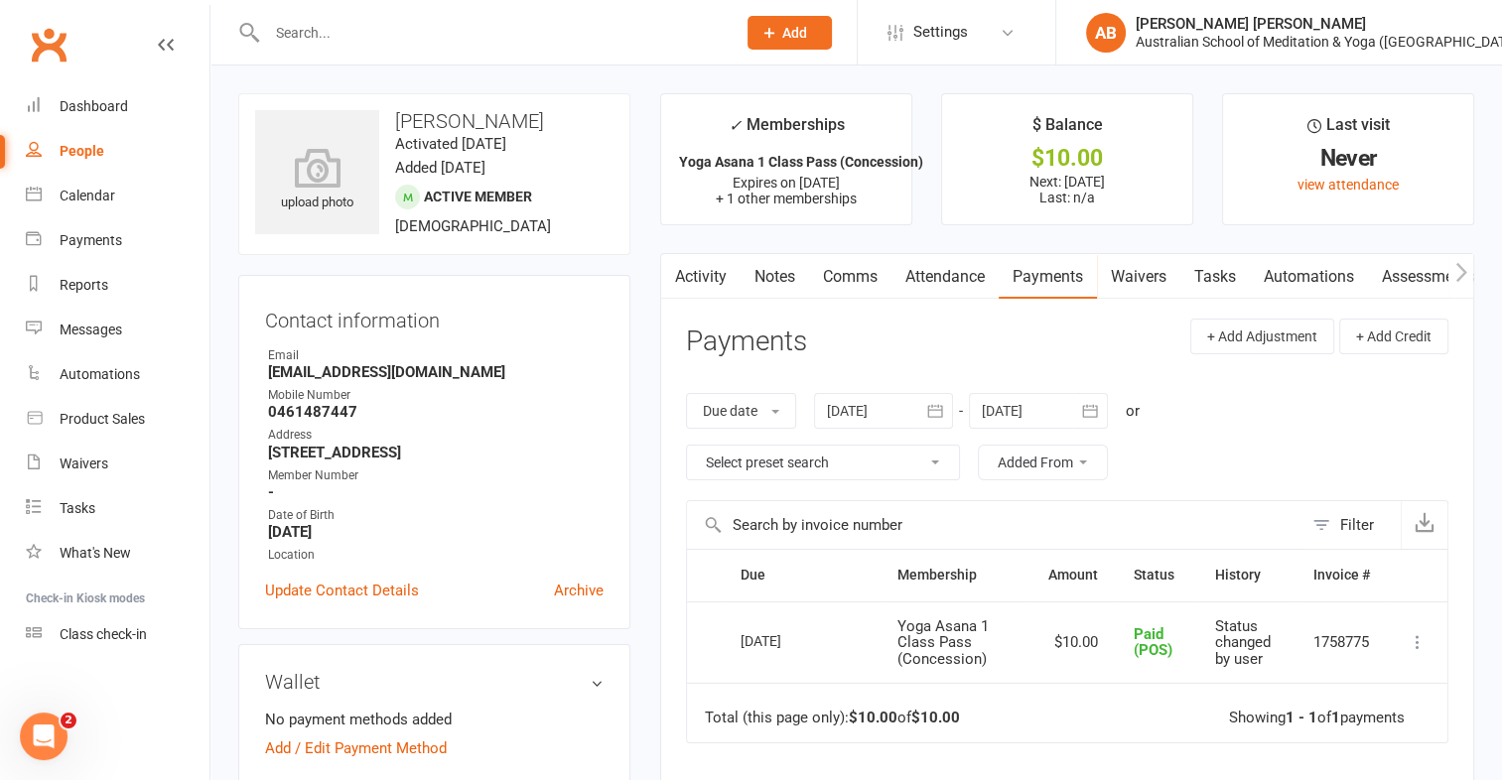
click at [363, 17] on div at bounding box center [479, 32] width 483 height 65
click at [347, 27] on input "text" at bounding box center [491, 33] width 461 height 28
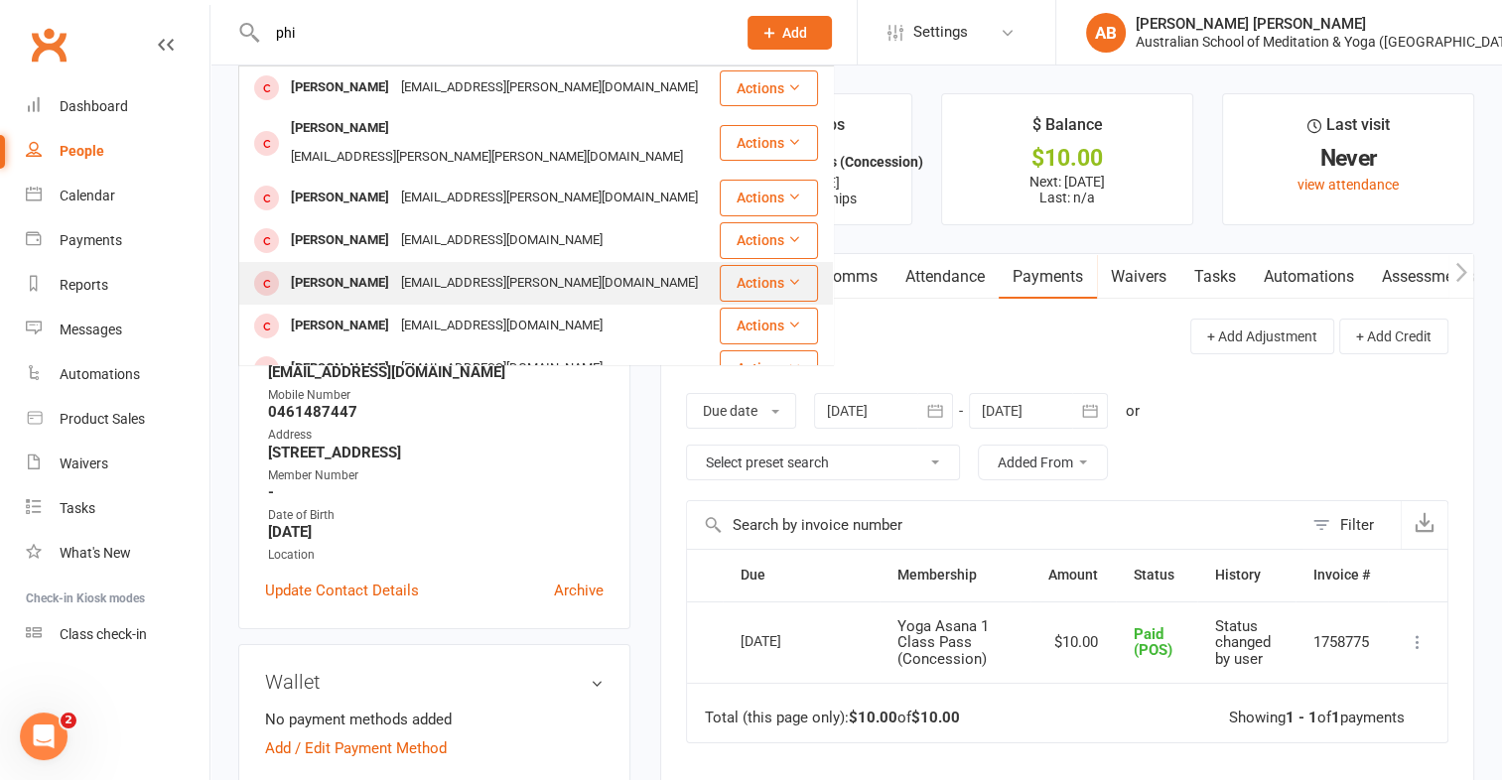
type input "phi"
click at [333, 269] on div "[PERSON_NAME]" at bounding box center [340, 283] width 110 height 29
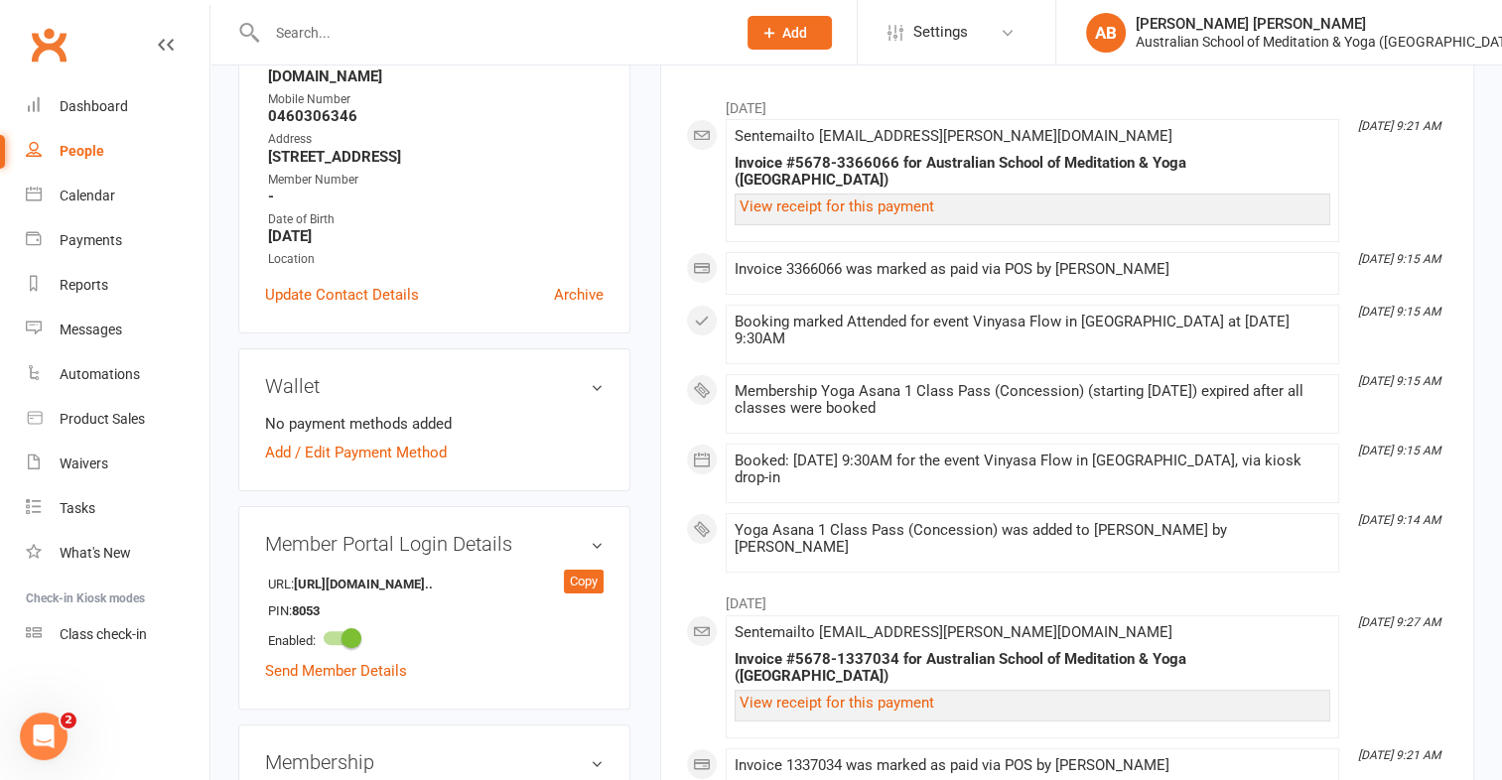
scroll to position [396, 0]
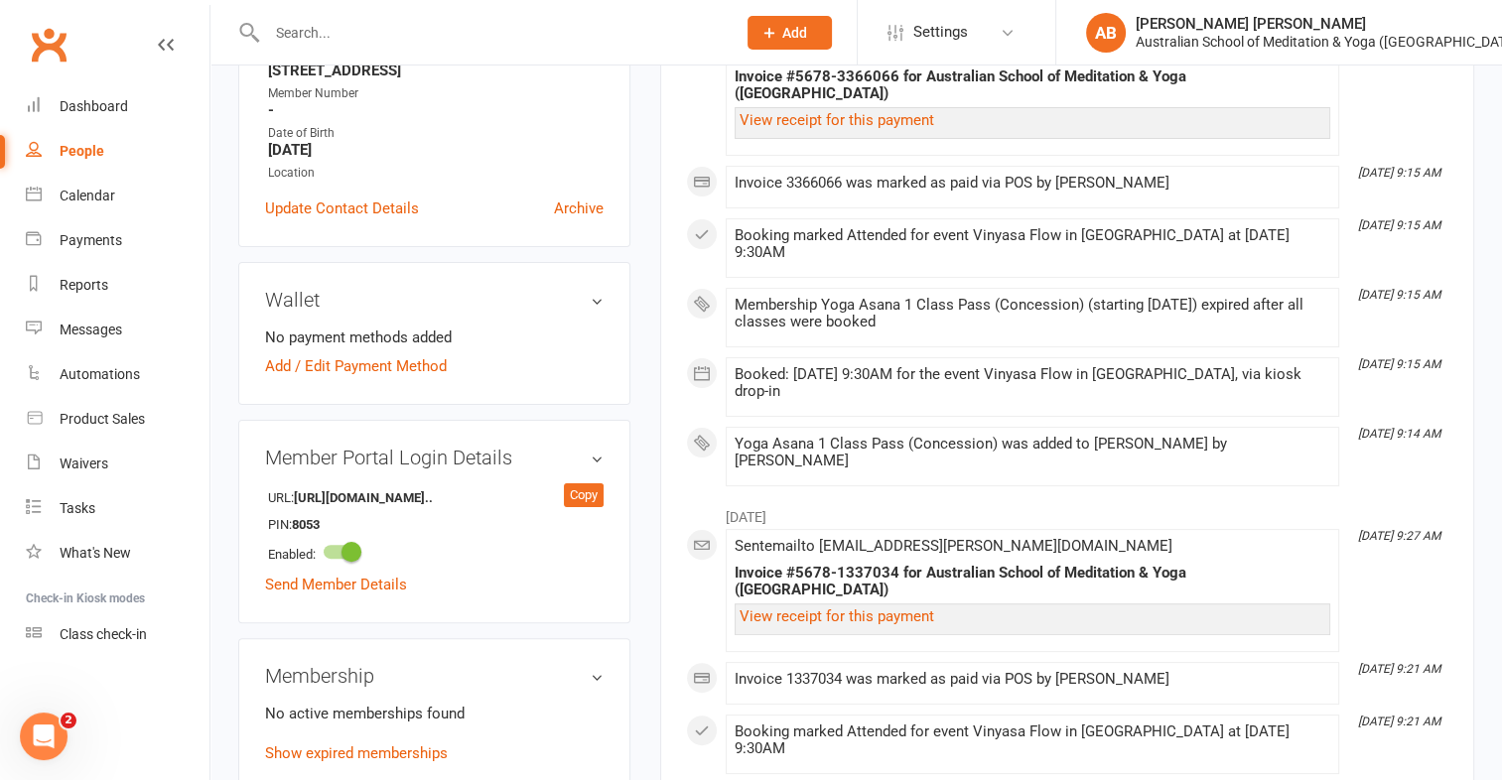
click at [311, 779] on link "Add new membership" at bounding box center [336, 793] width 143 height 18
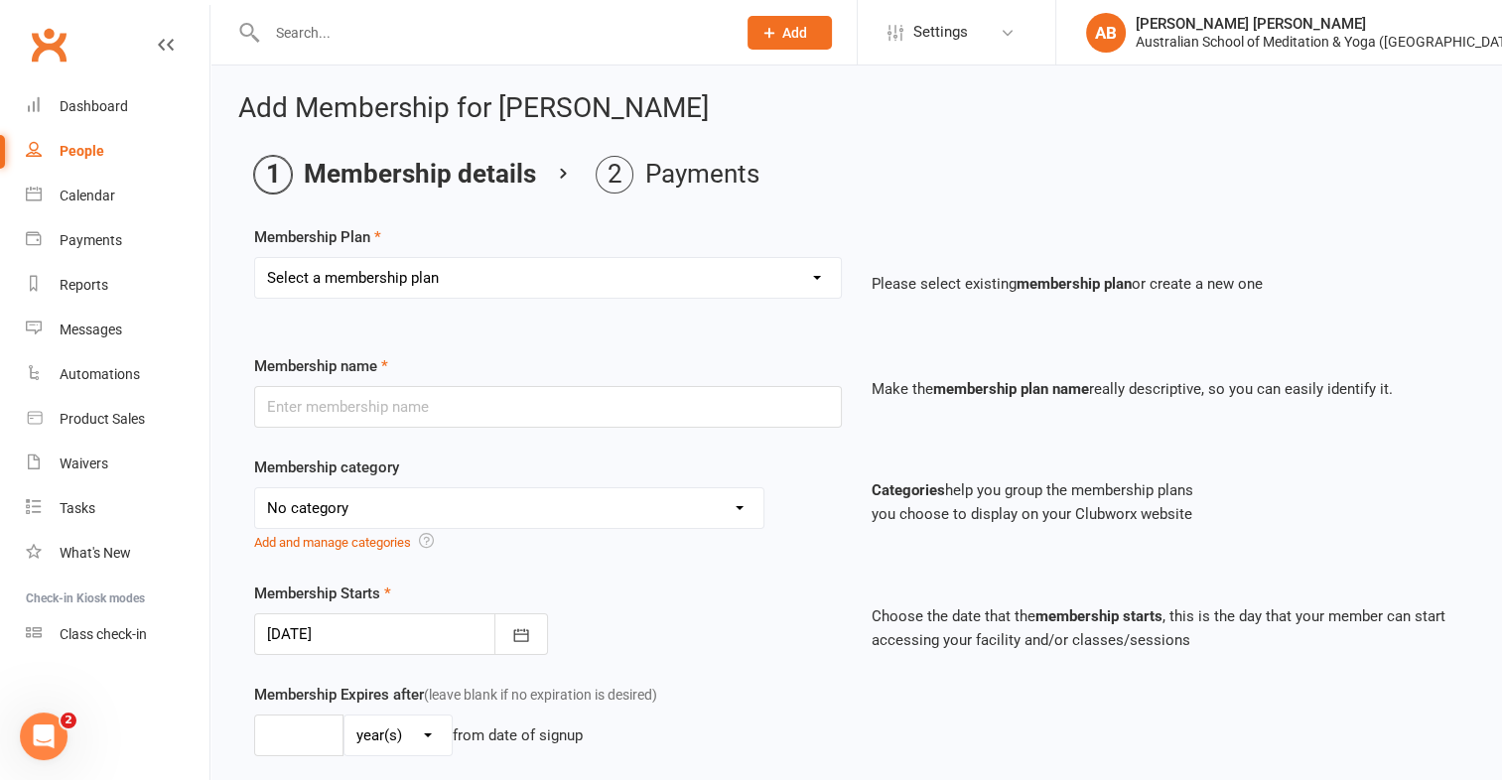
click at [821, 268] on select "Select a membership plan First Time Intro Offer (1 month Unlimited Meditation &…" at bounding box center [548, 278] width 586 height 40
select select "5"
click at [255, 258] on select "Select a membership plan First Time Intro Offer (1 month Unlimited Meditation &…" at bounding box center [548, 278] width 586 height 40
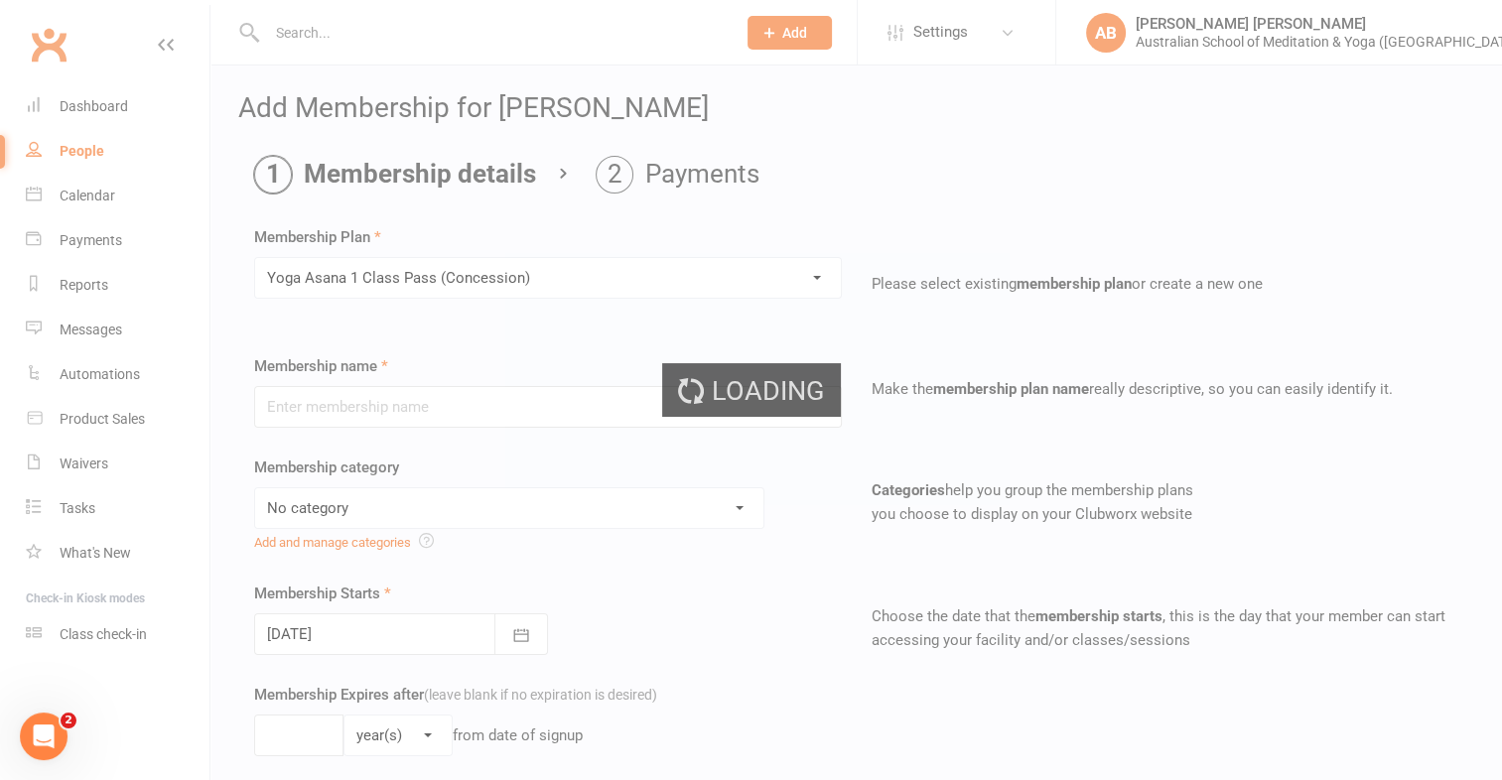
type input "Yoga Asana 1 Class Pass (Concession)"
select select "4"
type input "3"
select select "2"
type input "1"
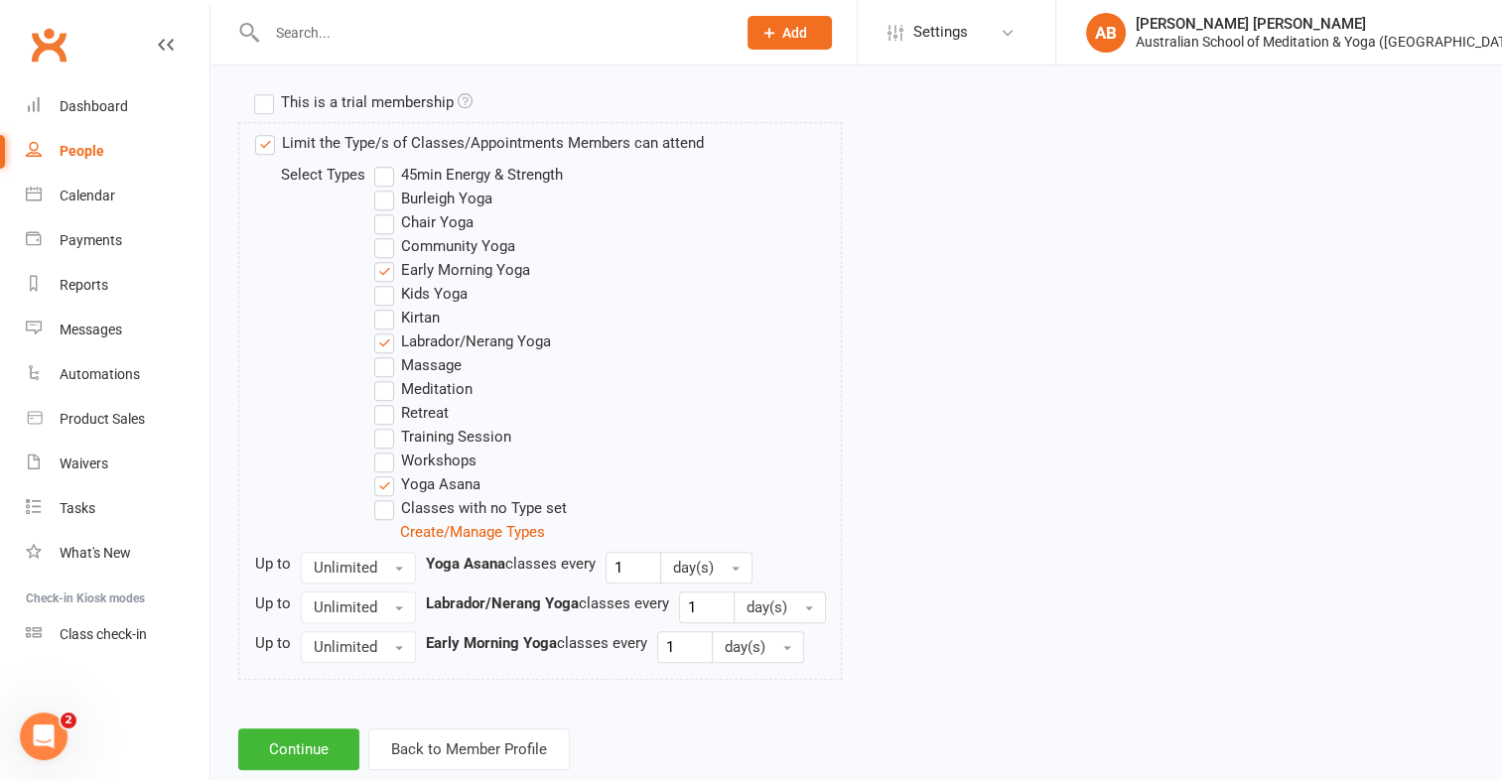
scroll to position [1012, 0]
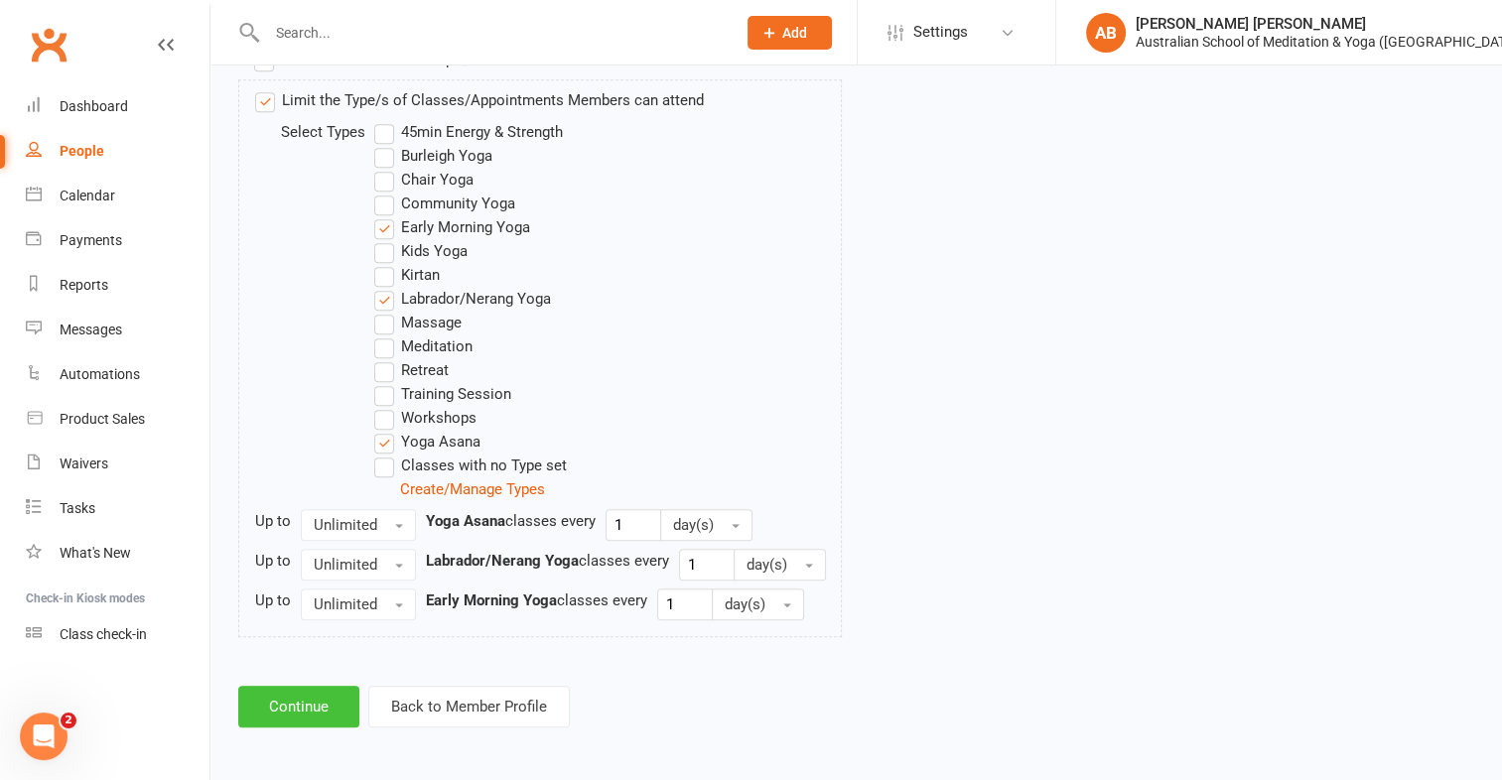
click at [288, 709] on button "Continue" at bounding box center [298, 707] width 121 height 42
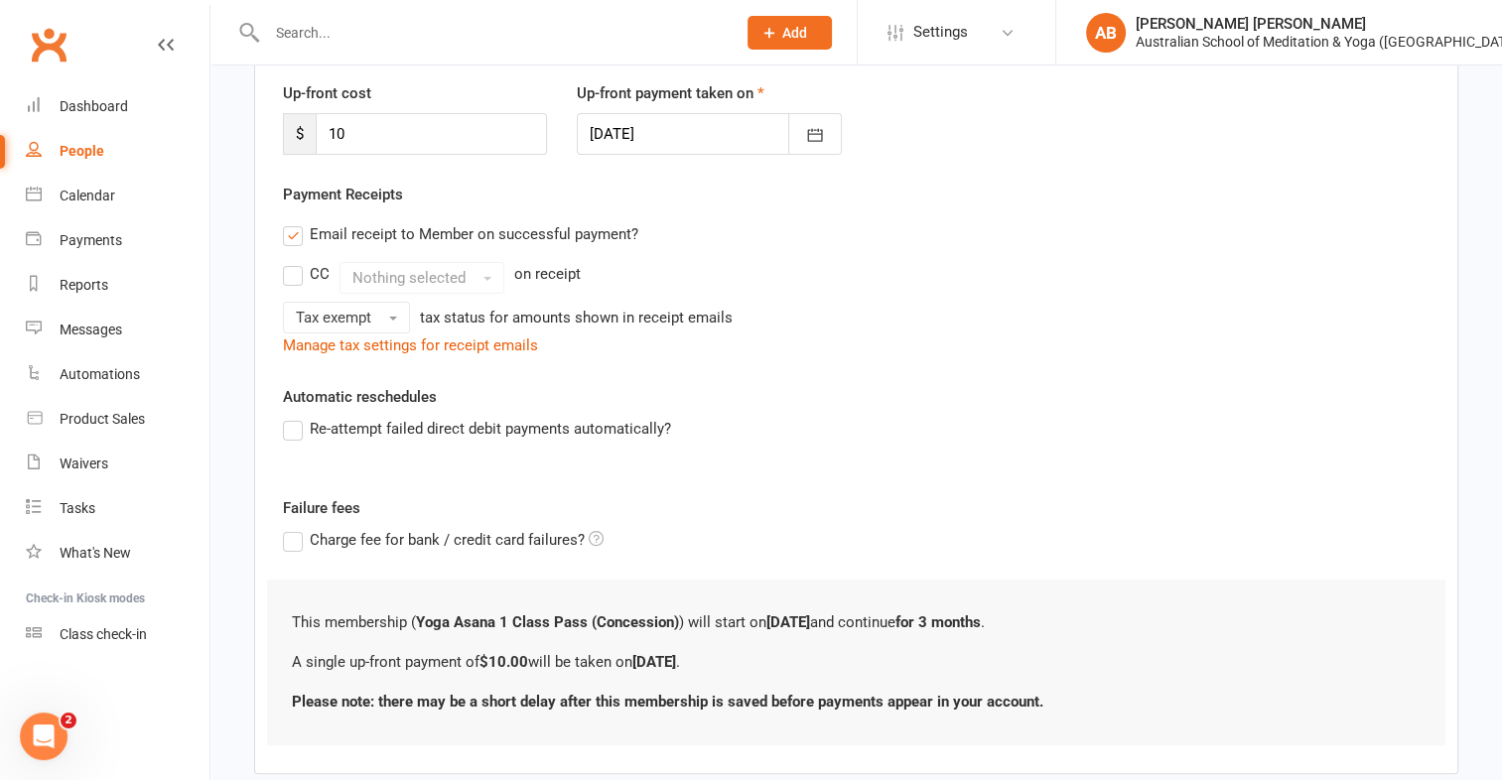
scroll to position [377, 0]
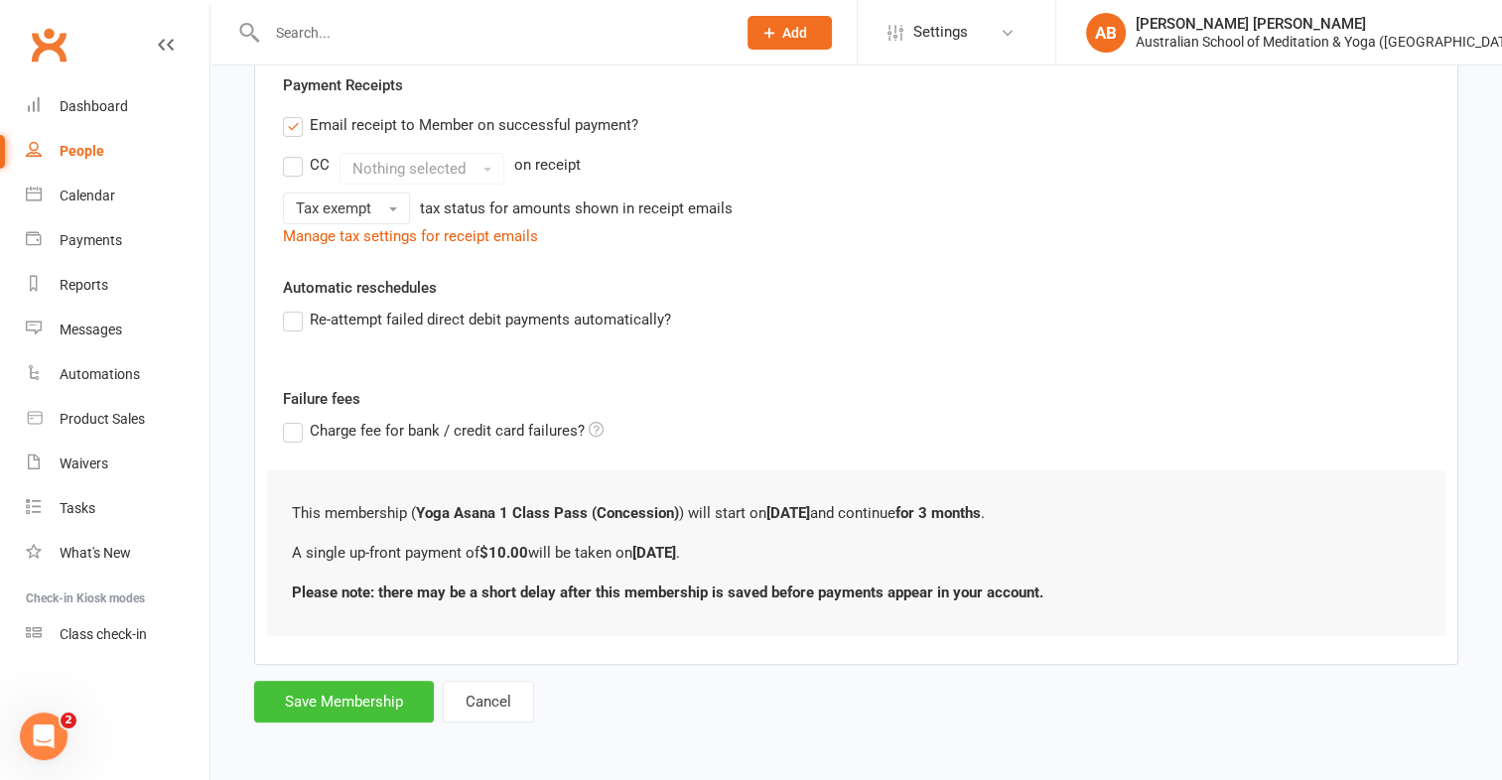
click at [351, 686] on button "Save Membership" at bounding box center [344, 702] width 180 height 42
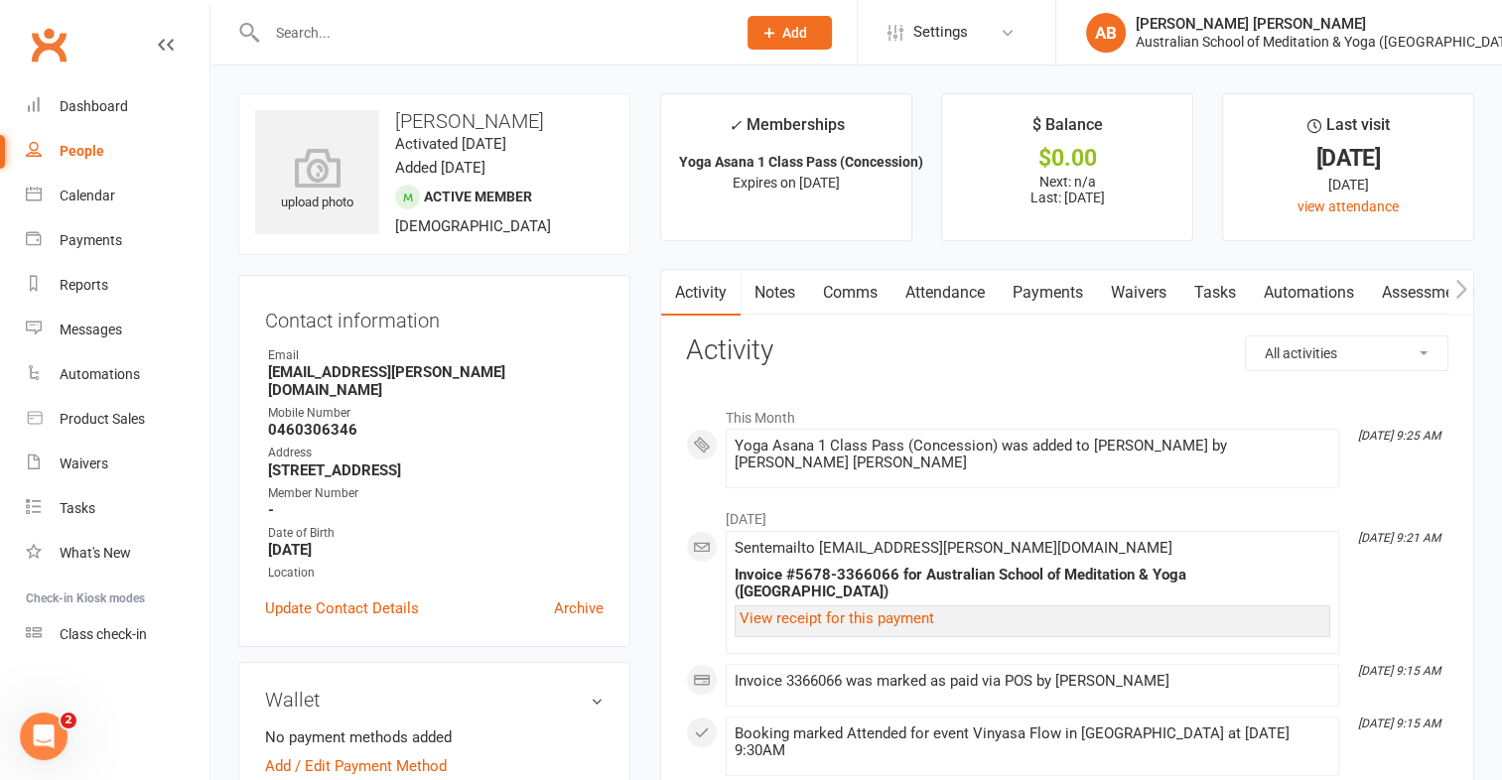
click at [1052, 292] on link "Payments" at bounding box center [1047, 293] width 98 height 46
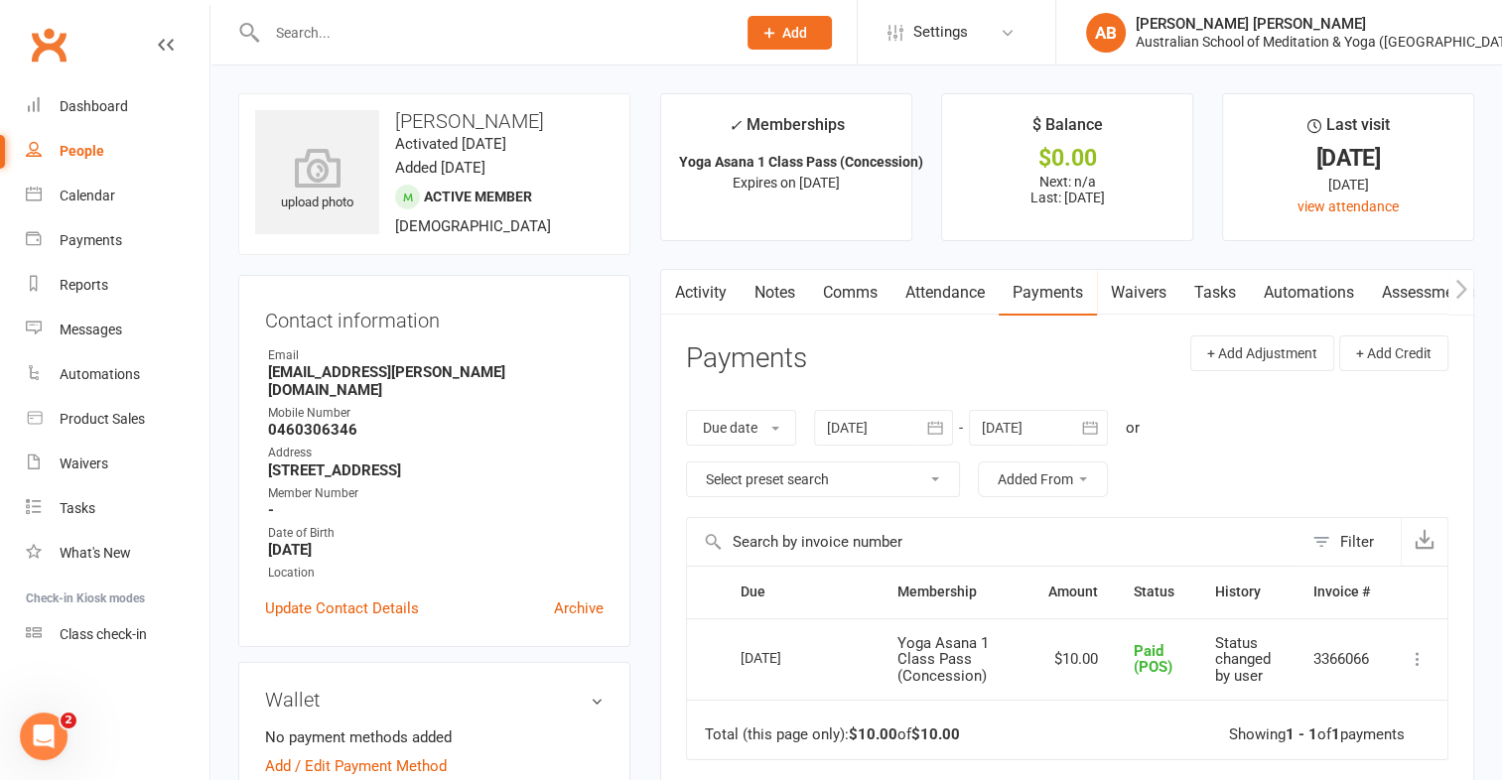
click at [1059, 290] on link "Payments" at bounding box center [1047, 293] width 98 height 46
click at [1058, 290] on link "Payments" at bounding box center [1047, 293] width 98 height 46
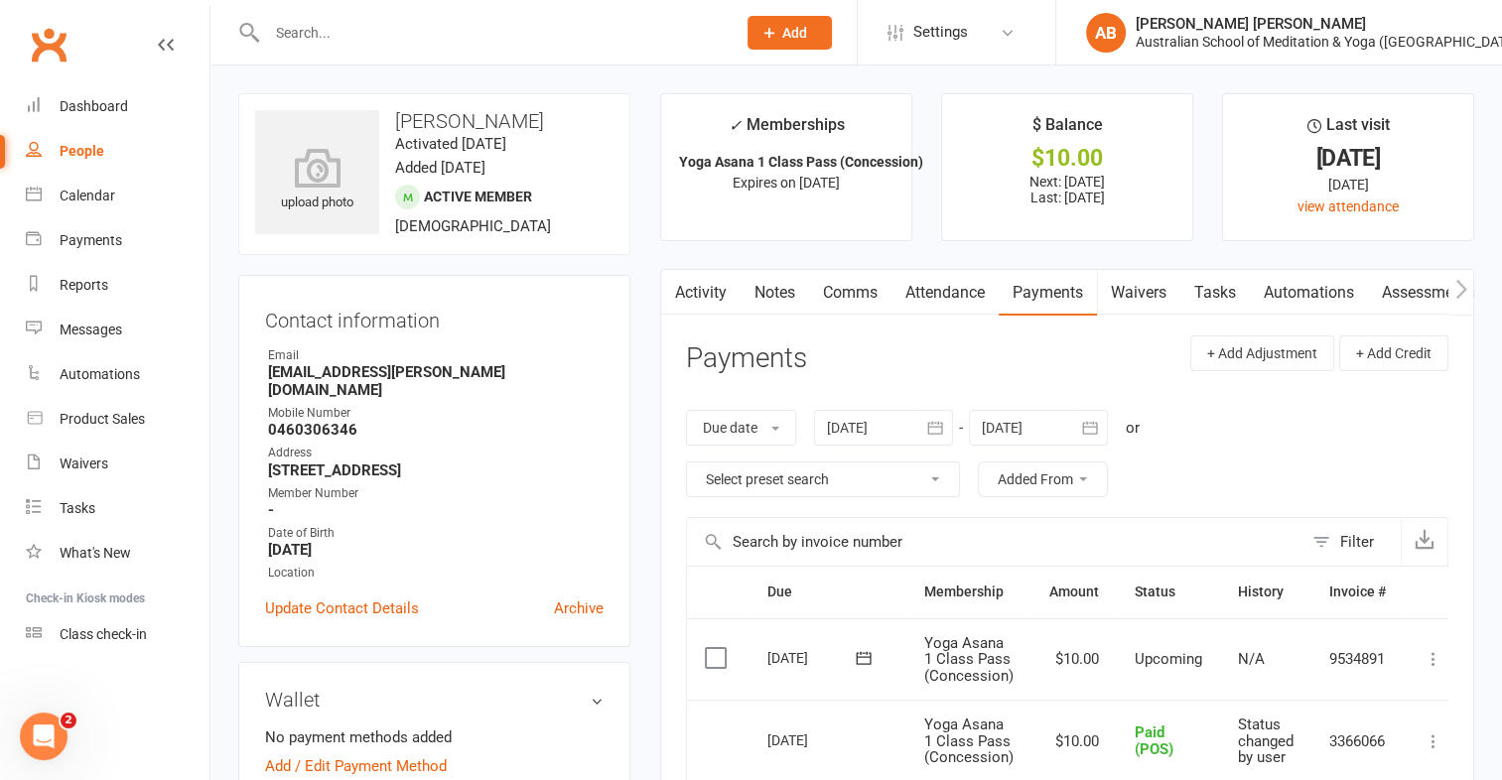
click at [1437, 657] on icon at bounding box center [1433, 659] width 20 height 20
click at [1330, 740] on link "Mark as Paid (POS)" at bounding box center [1346, 738] width 197 height 40
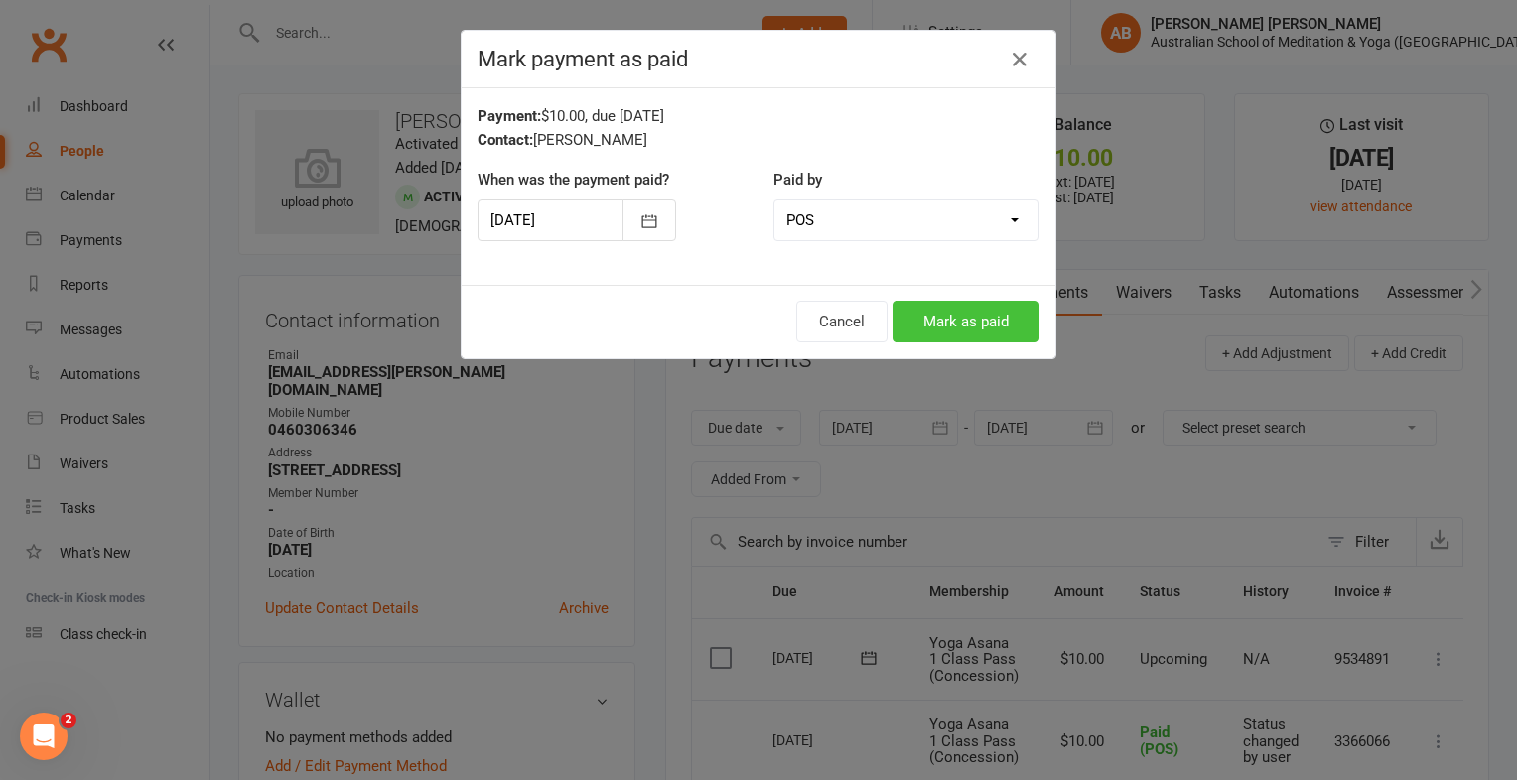
click at [996, 328] on button "Mark as paid" at bounding box center [965, 322] width 147 height 42
